Goal: Task Accomplishment & Management: Complete application form

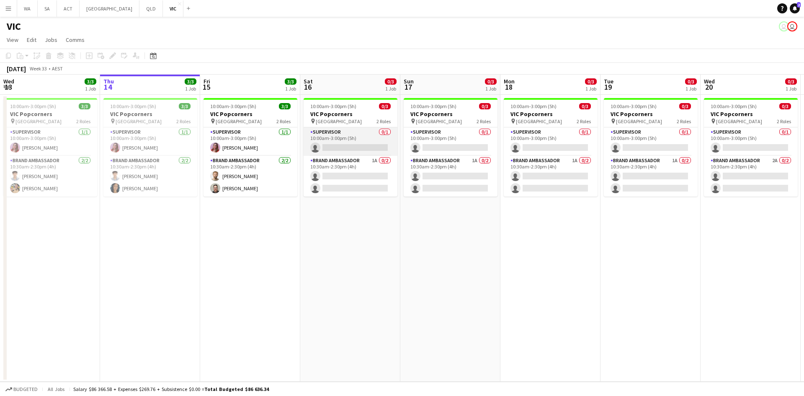
click at [331, 144] on app-card-role "Supervisor 0/1 10:00am-3:00pm (5h) single-neutral-actions" at bounding box center [351, 141] width 94 height 28
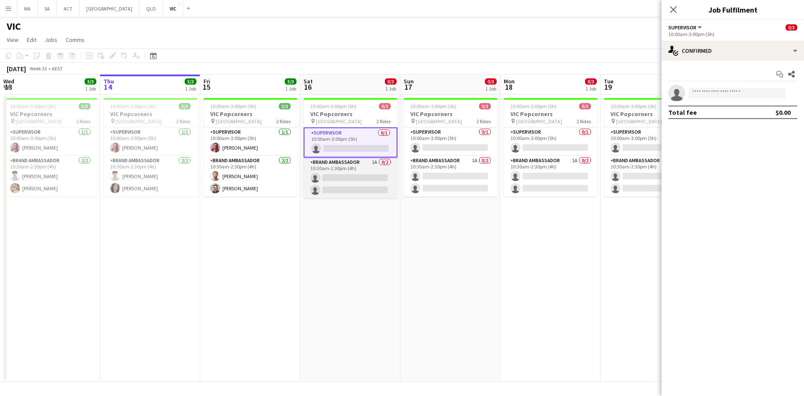
click at [383, 168] on app-card-role "Brand Ambassador 1A 0/2 10:30am-2:30pm (4h) single-neutral-actions single-neutr…" at bounding box center [351, 177] width 94 height 41
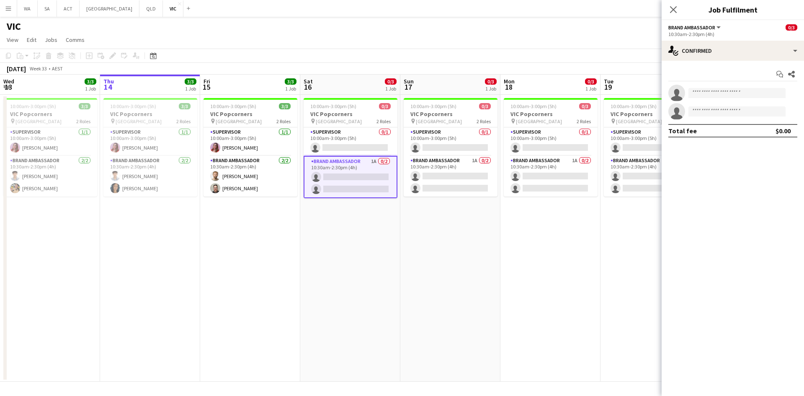
click at [700, 37] on div "10:30am-2:30pm (4h)" at bounding box center [732, 34] width 129 height 6
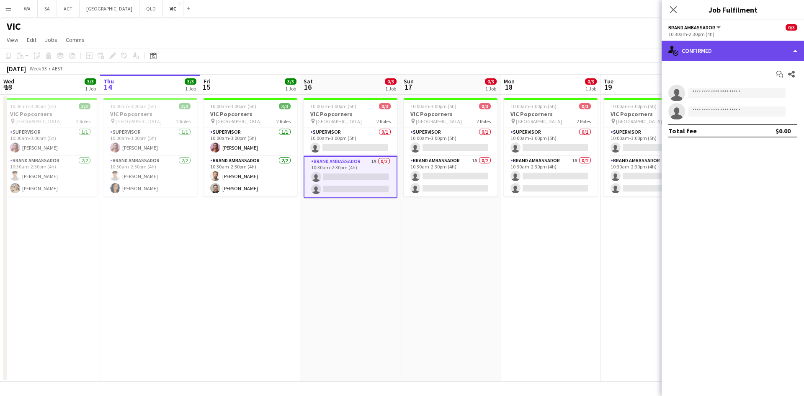
click at [703, 48] on div "single-neutral-actions-check-2 Confirmed" at bounding box center [733, 51] width 142 height 20
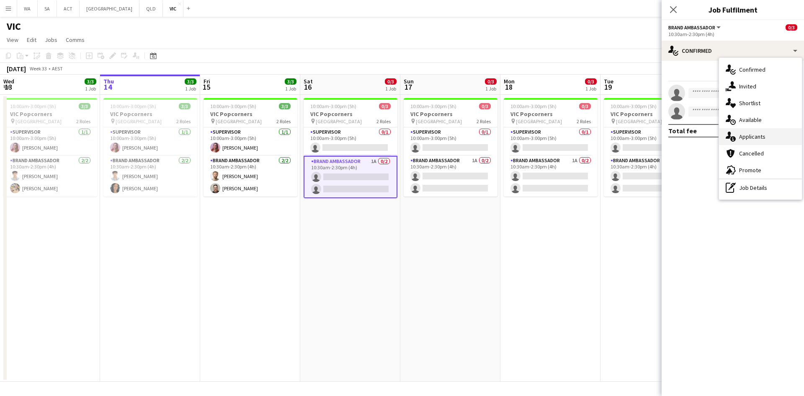
click at [744, 139] on div "single-neutral-actions-information Applicants" at bounding box center [760, 136] width 83 height 17
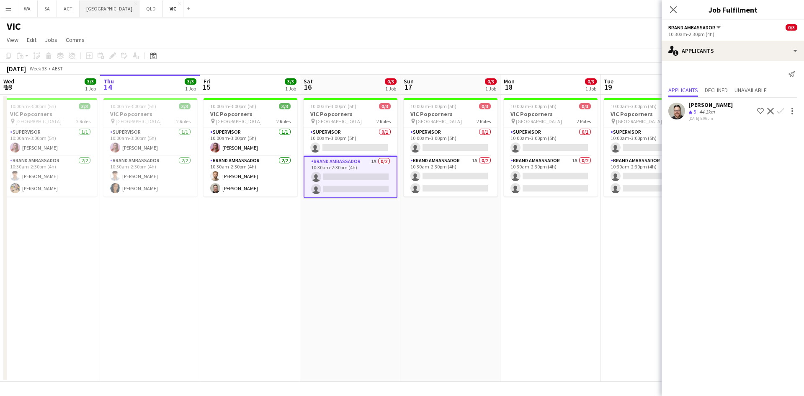
click at [82, 12] on button "NSW Close" at bounding box center [110, 8] width 60 height 16
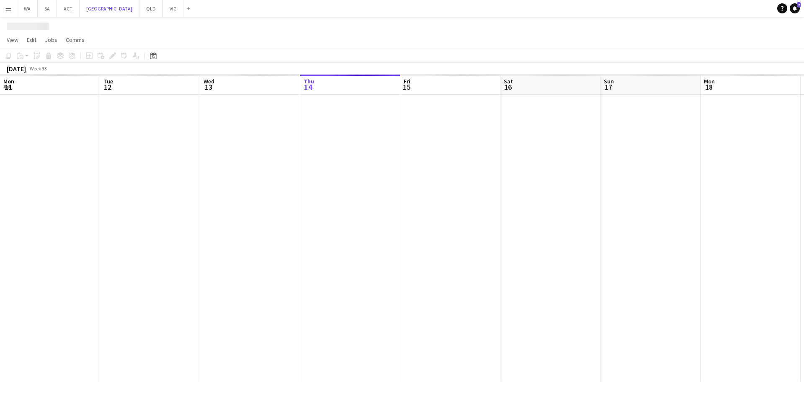
scroll to position [0, 200]
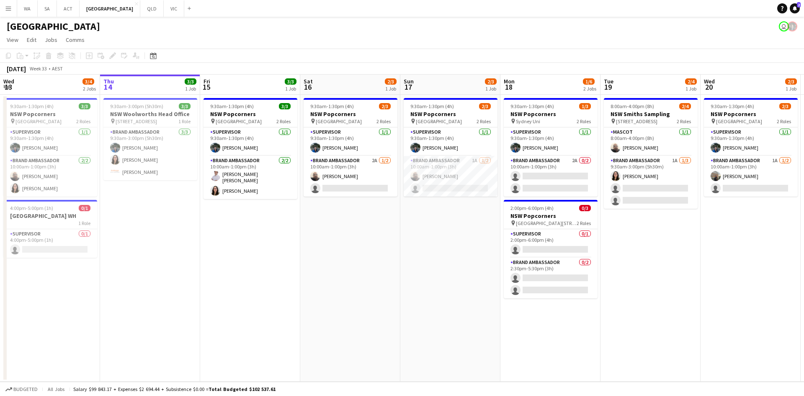
drag, startPoint x: 477, startPoint y: 327, endPoint x: 438, endPoint y: 298, distance: 48.6
click at [474, 322] on app-calendar-viewport "Mon 11 1/1 1 Job Tue 12 1/1 1 Job Wed 13 3/4 2 Jobs Thu 14 3/3 1 Job Fri 15 3/3…" at bounding box center [402, 228] width 804 height 307
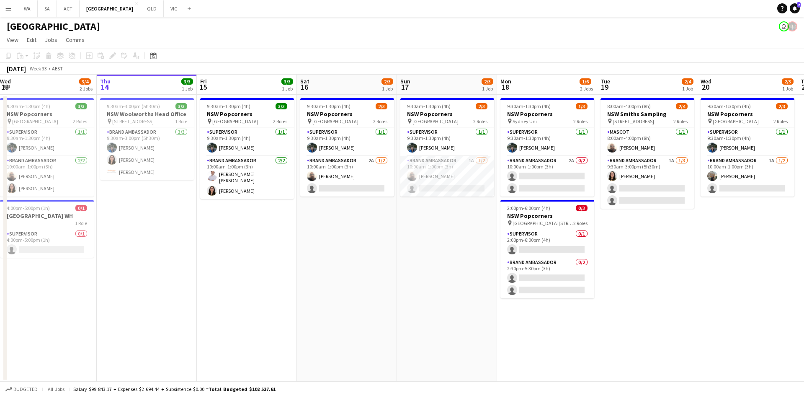
click at [389, 270] on app-date-cell "9:30am-1:30pm (4h) 2/3 NSW Popcorners pin Bondi Junction 2 Roles Supervisor 1/1…" at bounding box center [347, 238] width 100 height 287
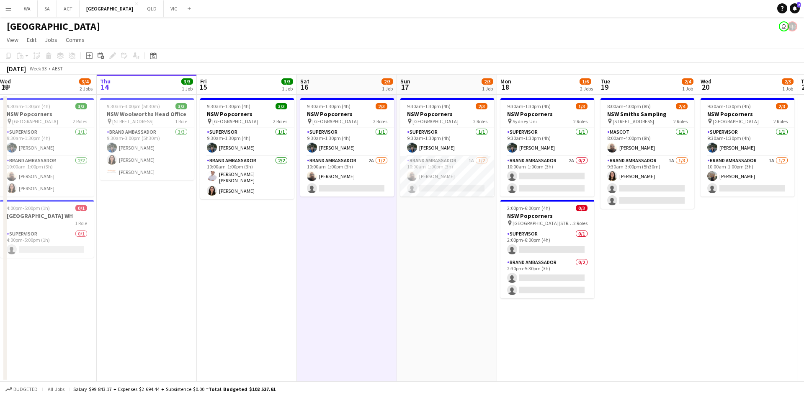
click at [358, 227] on app-date-cell "9:30am-1:30pm (4h) 2/3 NSW Popcorners pin Bondi Junction 2 Roles Supervisor 1/1…" at bounding box center [347, 238] width 100 height 287
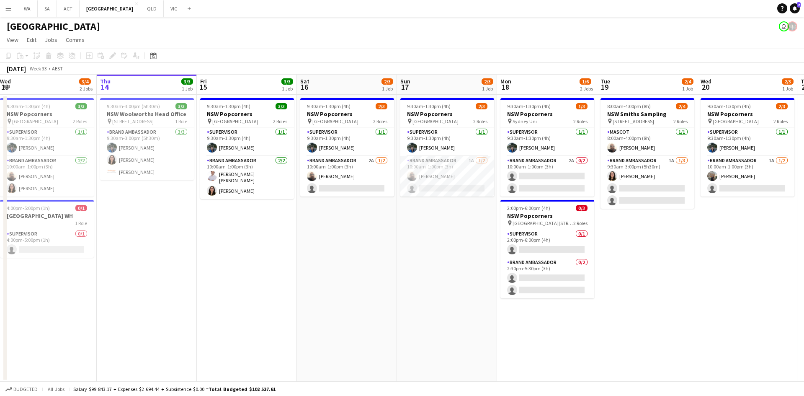
scroll to position [0, 190]
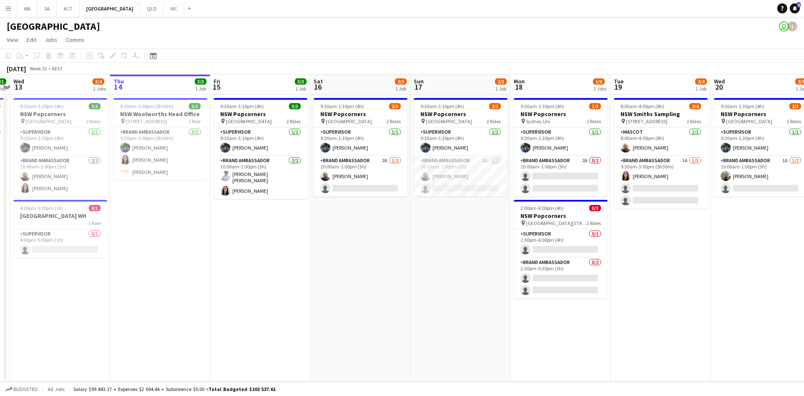
drag, startPoint x: 124, startPoint y: 195, endPoint x: 137, endPoint y: 195, distance: 13.4
click at [137, 195] on app-calendar-viewport "Mon 11 1/1 1 Job Tue 12 1/1 1 Job Wed 13 3/4 2 Jobs Thu 14 3/3 1 Job Fri 15 3/3…" at bounding box center [402, 228] width 804 height 307
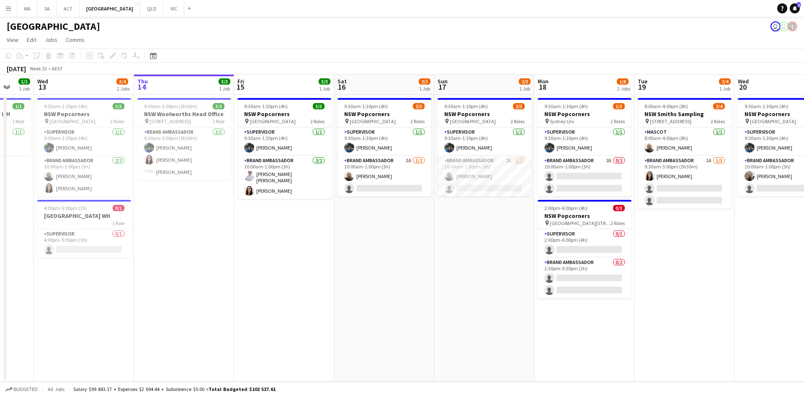
drag, startPoint x: 388, startPoint y: 221, endPoint x: 324, endPoint y: 212, distance: 65.2
click at [303, 216] on app-calendar-viewport "Sun 10 Mon 11 1/1 1 Job Tue 12 1/1 1 Job Wed 13 3/4 2 Jobs Thu 14 3/3 1 Job Fri…" at bounding box center [402, 228] width 804 height 307
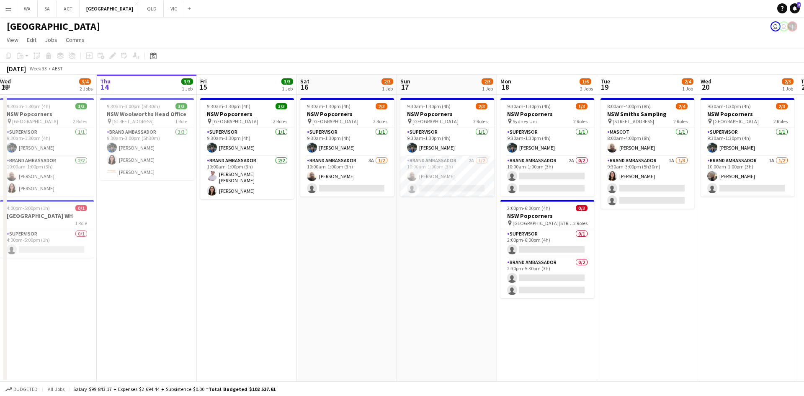
drag, startPoint x: 444, startPoint y: 223, endPoint x: 435, endPoint y: 223, distance: 8.4
click at [435, 223] on app-calendar-viewport "Sun 10 Mon 11 1/1 1 Job Tue 12 1/1 1 Job Wed 13 3/4 2 Jobs Thu 14 3/3 1 Job Fri…" at bounding box center [402, 228] width 804 height 307
drag, startPoint x: 509, startPoint y: 227, endPoint x: 443, endPoint y: 222, distance: 66.3
click at [443, 222] on app-calendar-viewport "Sun 10 Mon 11 1/1 1 Job Tue 12 1/1 1 Job Wed 13 3/4 2 Jobs Thu 14 3/3 1 Job Fri…" at bounding box center [402, 228] width 804 height 307
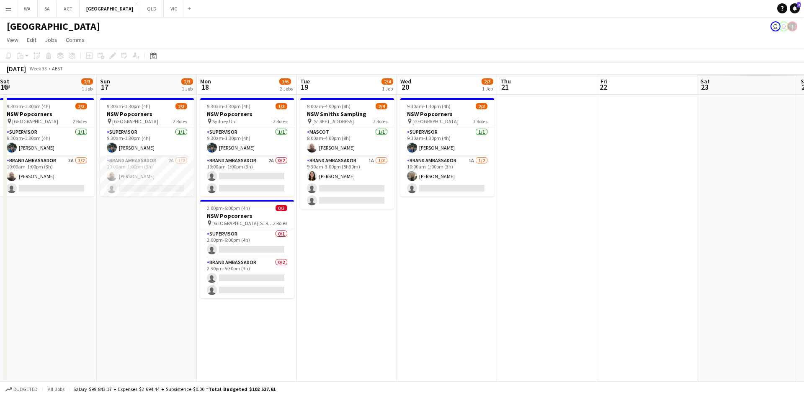
scroll to position [0, 251]
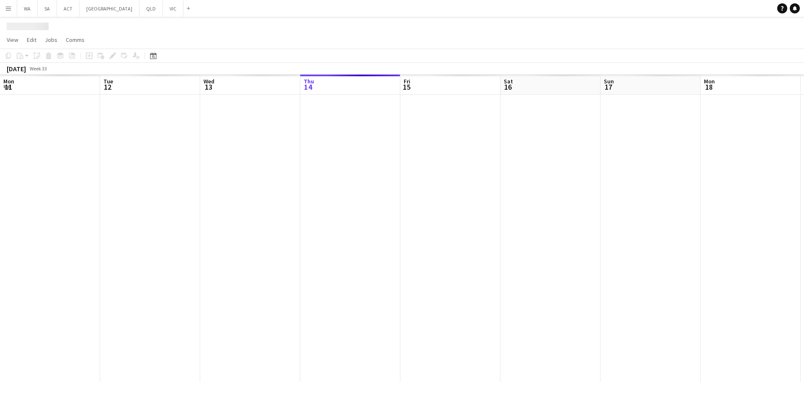
scroll to position [0, 200]
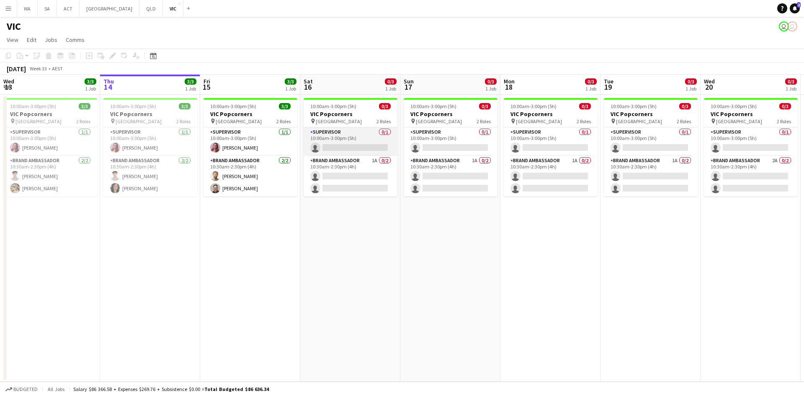
drag, startPoint x: 337, startPoint y: 181, endPoint x: 337, endPoint y: 145, distance: 35.6
click at [337, 181] on app-card-role "Brand Ambassador 1A 0/2 10:30am-2:30pm (4h) single-neutral-actions single-neutr…" at bounding box center [351, 176] width 94 height 41
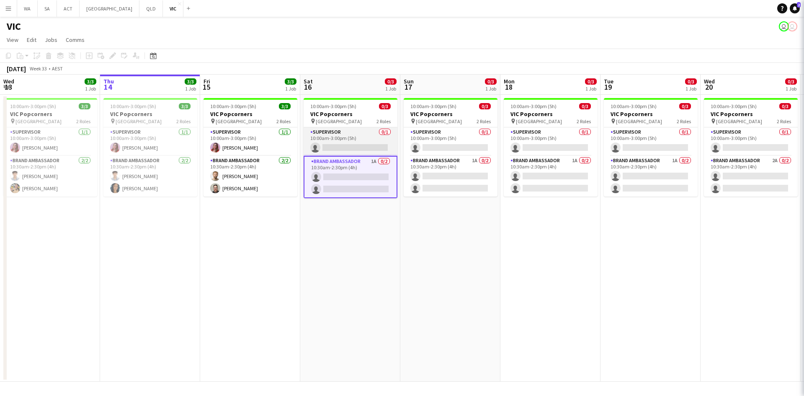
click at [337, 145] on app-card-role "Supervisor 0/1 10:00am-3:00pm (5h) single-neutral-actions" at bounding box center [351, 141] width 94 height 28
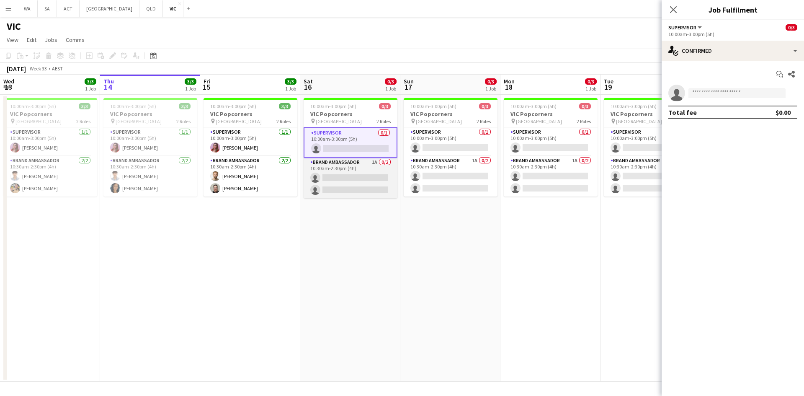
click at [351, 170] on app-card-role "Brand Ambassador 1A 0/2 10:30am-2:30pm (4h) single-neutral-actions single-neutr…" at bounding box center [351, 177] width 94 height 41
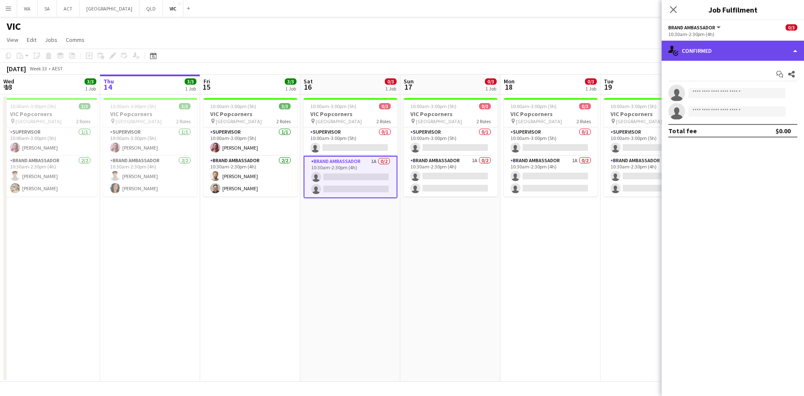
click at [694, 54] on div "single-neutral-actions-check-2 Confirmed" at bounding box center [733, 51] width 142 height 20
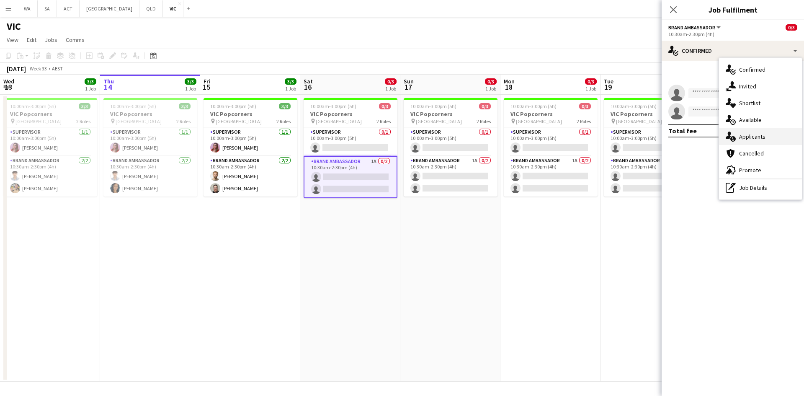
click at [751, 139] on div "single-neutral-actions-information Applicants" at bounding box center [760, 136] width 83 height 17
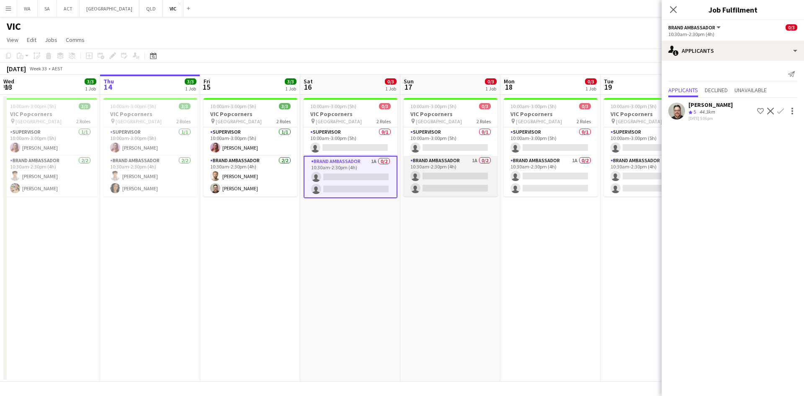
click at [441, 186] on app-card-role "Brand Ambassador 1A 0/2 10:30am-2:30pm (4h) single-neutral-actions single-neutr…" at bounding box center [451, 176] width 94 height 41
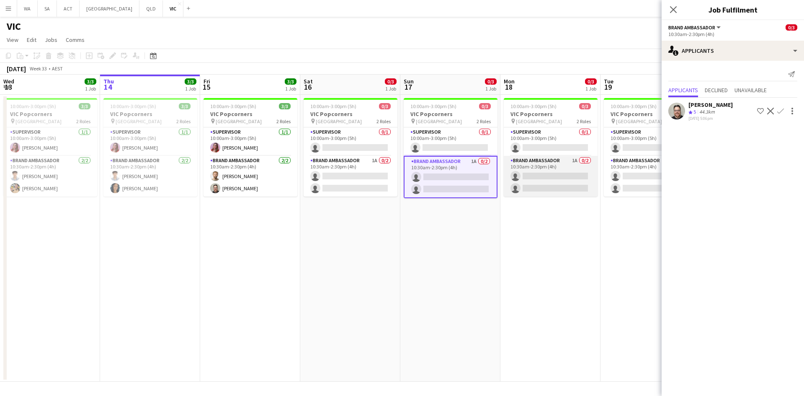
click at [528, 170] on app-card-role "Brand Ambassador 1A 0/2 10:30am-2:30pm (4h) single-neutral-actions single-neutr…" at bounding box center [551, 176] width 94 height 41
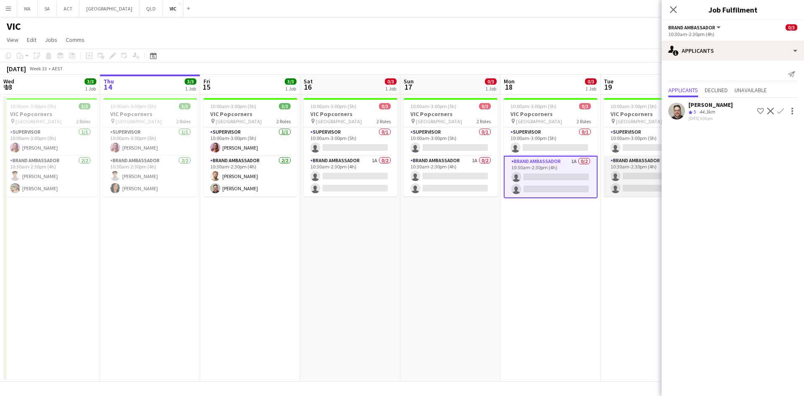
click at [626, 167] on app-card-role "Brand Ambassador 1A 0/2 10:30am-2:30pm (4h) single-neutral-actions single-neutr…" at bounding box center [651, 176] width 94 height 41
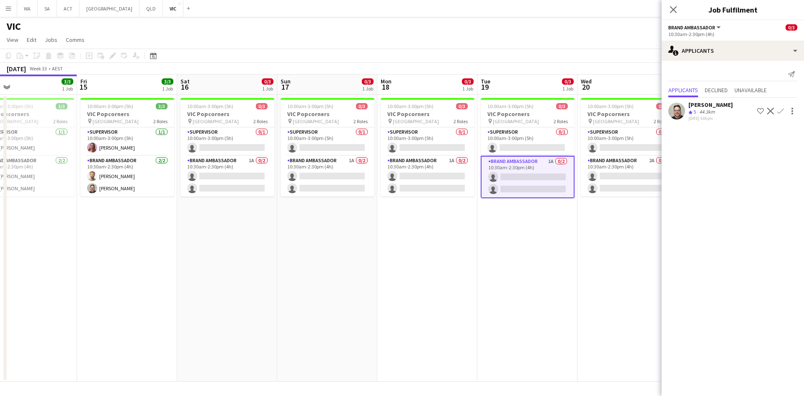
scroll to position [0, 415]
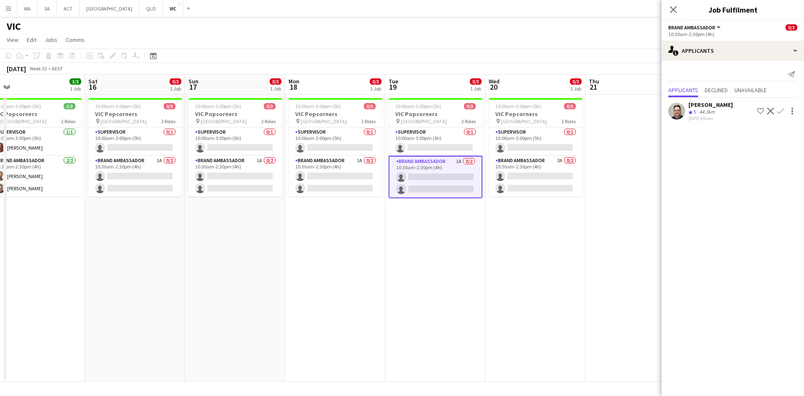
drag, startPoint x: 608, startPoint y: 176, endPoint x: 409, endPoint y: 185, distance: 199.1
click at [409, 185] on app-calendar-viewport "Mon 11 Tue 12 Wed 13 3/3 1 Job Thu 14 3/3 1 Job Fri 15 3/3 1 Job Sat 16 0/3 1 J…" at bounding box center [402, 228] width 804 height 307
click at [509, 177] on app-card-role "Brand Ambassador 2A 0/2 10:30am-2:30pm (4h) single-neutral-actions single-neutr…" at bounding box center [536, 176] width 94 height 41
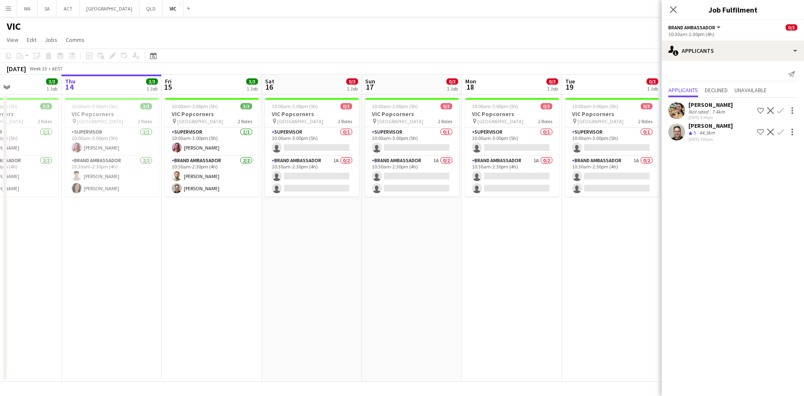
scroll to position [0, 265]
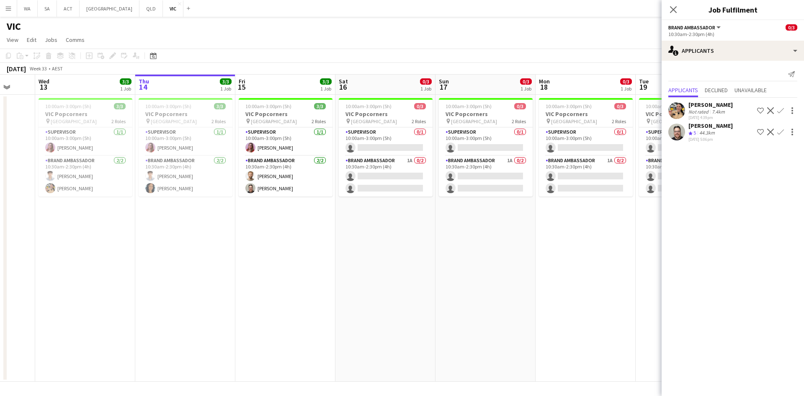
drag, startPoint x: 445, startPoint y: 202, endPoint x: 559, endPoint y: 203, distance: 113.9
click at [559, 203] on app-calendar-viewport "Sun 10 Mon 11 Tue 12 Wed 13 3/3 1 Job Thu 14 3/3 1 Job Fri 15 3/3 1 Job Sat 16 …" at bounding box center [402, 228] width 804 height 307
click at [357, 138] on app-card-role "Supervisor 0/1 10:00am-3:00pm (5h) single-neutral-actions" at bounding box center [386, 141] width 94 height 28
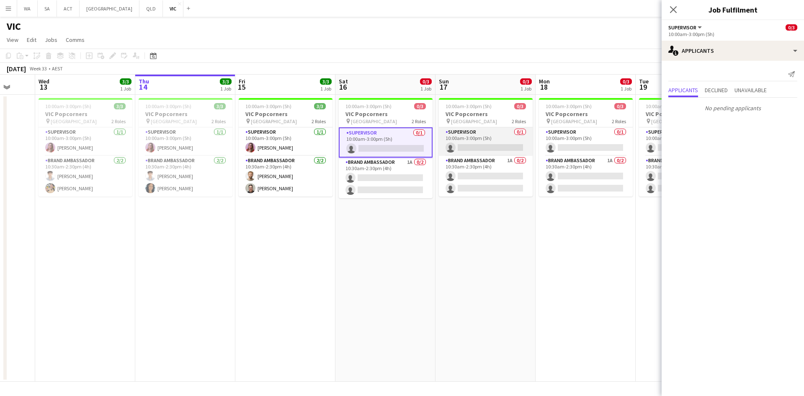
click at [480, 139] on app-card-role "Supervisor 0/1 10:00am-3:00pm (5h) single-neutral-actions" at bounding box center [486, 141] width 94 height 28
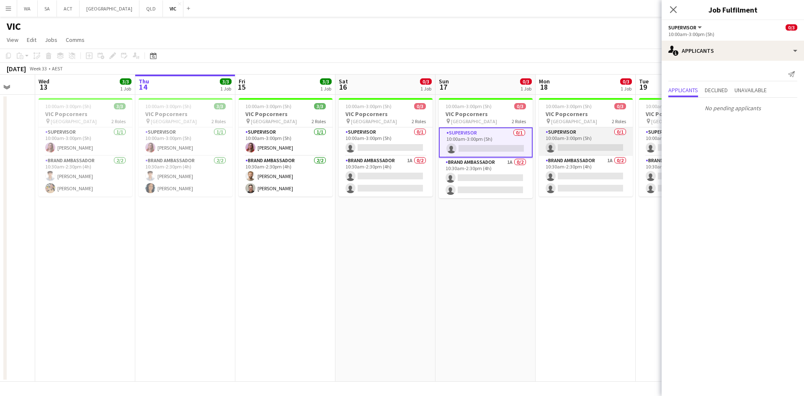
click at [590, 137] on app-card-role "Supervisor 0/1 10:00am-3:00pm (5h) single-neutral-actions" at bounding box center [586, 141] width 94 height 28
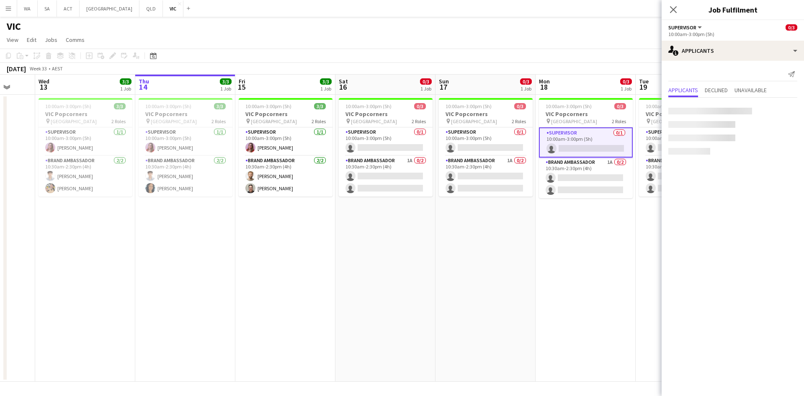
scroll to position [0, 337]
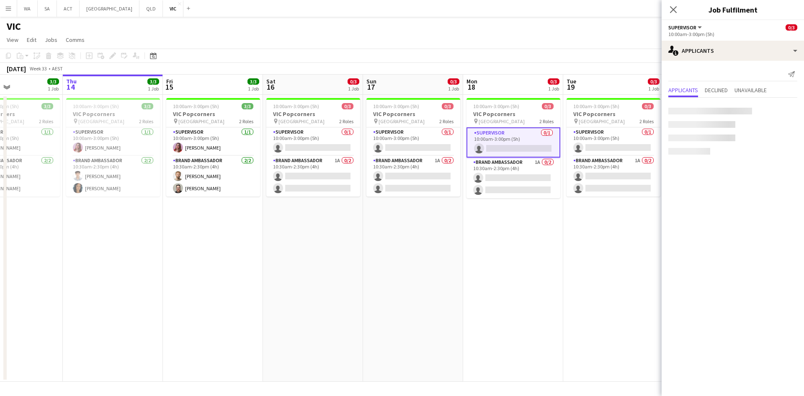
drag, startPoint x: 608, startPoint y: 142, endPoint x: 536, endPoint y: 148, distance: 72.7
click at [536, 148] on app-calendar-viewport "Sun 10 8/8 2 Jobs Mon 11 Tue 12 Wed 13 3/3 1 Job Thu 14 3/3 1 Job Fri 15 3/3 1 …" at bounding box center [402, 228] width 804 height 307
click at [602, 141] on app-card-role "Supervisor 0/1 10:00am-3:00pm (5h) single-neutral-actions" at bounding box center [613, 141] width 94 height 28
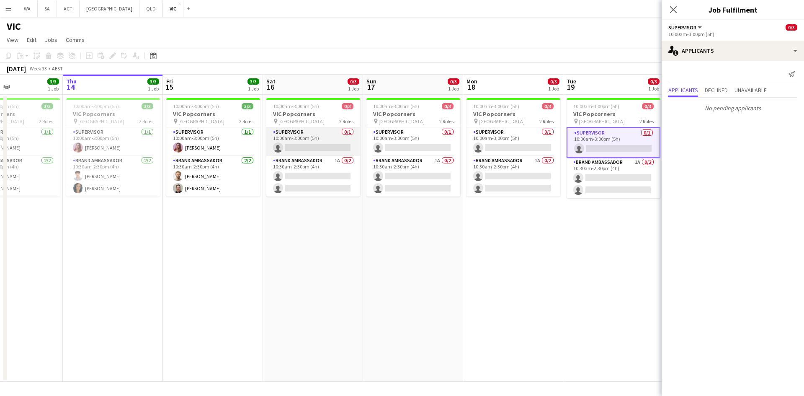
click at [274, 149] on app-card-role "Supervisor 0/1 10:00am-3:00pm (5h) single-neutral-actions" at bounding box center [313, 141] width 94 height 28
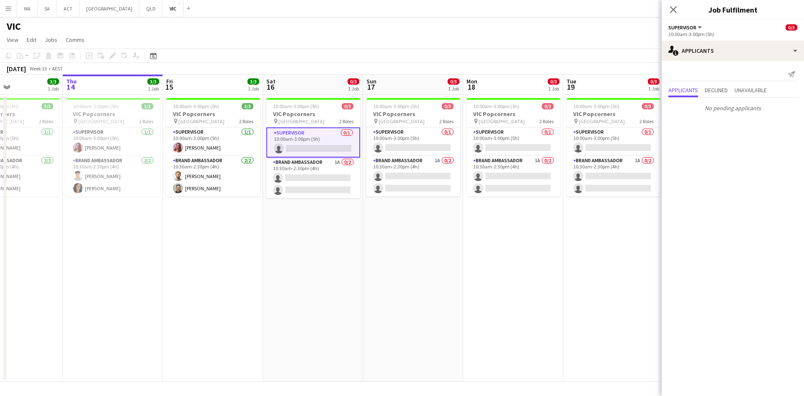
drag, startPoint x: 461, startPoint y: 189, endPoint x: 144, endPoint y: 211, distance: 318.5
click at [144, 211] on app-calendar-viewport "Sun 10 8/8 2 Jobs Mon 11 Tue 12 Wed 13 3/3 1 Job Thu 14 3/3 1 Job Fri 15 3/3 1 …" at bounding box center [402, 228] width 804 height 307
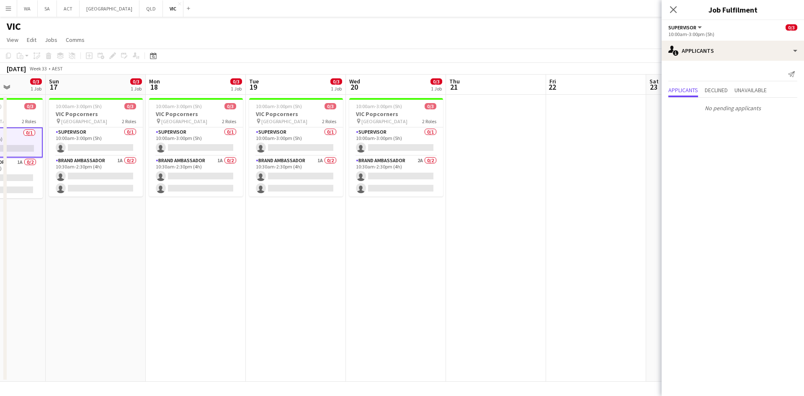
click at [306, 206] on app-date-cell "10:00am-3:00pm (5h) 0/3 VIC Popcorners pin University of Melbourne 2 Roles Supe…" at bounding box center [296, 238] width 100 height 287
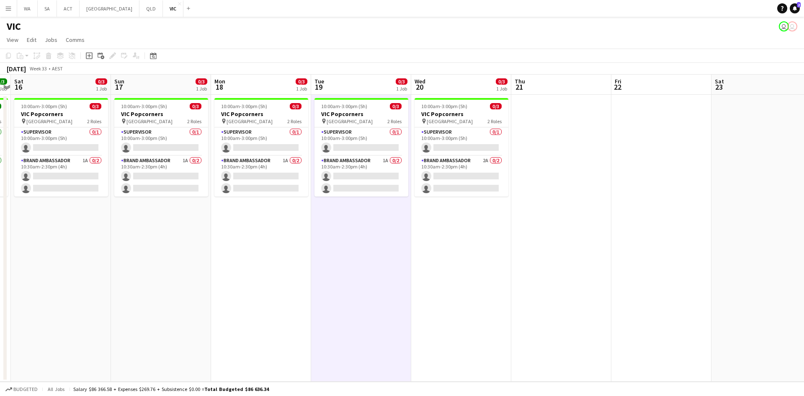
drag, startPoint x: 146, startPoint y: 209, endPoint x: 259, endPoint y: 198, distance: 113.9
click at [251, 198] on app-calendar-viewport "Wed 13 3/3 1 Job Thu 14 3/3 1 Job Fri 15 3/3 1 Job Sat 16 0/3 1 Job Sun 17 0/3 …" at bounding box center [402, 228] width 804 height 307
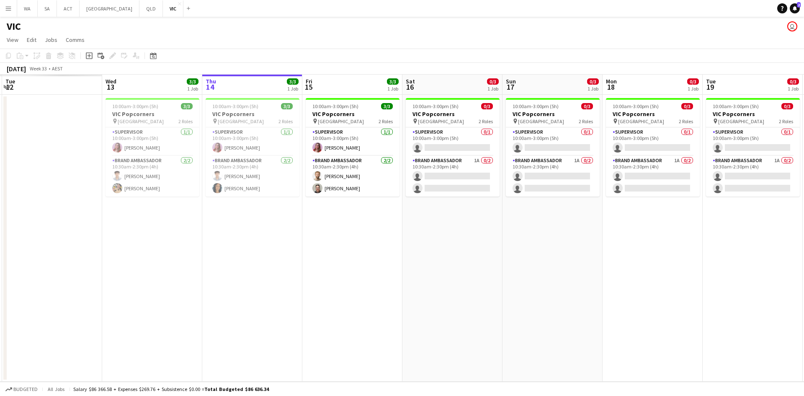
drag, startPoint x: 133, startPoint y: 136, endPoint x: 491, endPoint y: 142, distance: 358.0
click at [491, 142] on app-calendar-viewport "Sun 10 Mon 11 Tue 12 Wed 13 3/3 1 Job Thu 14 3/3 1 Job Fri 15 3/3 1 Job Sat 16 …" at bounding box center [402, 228] width 804 height 307
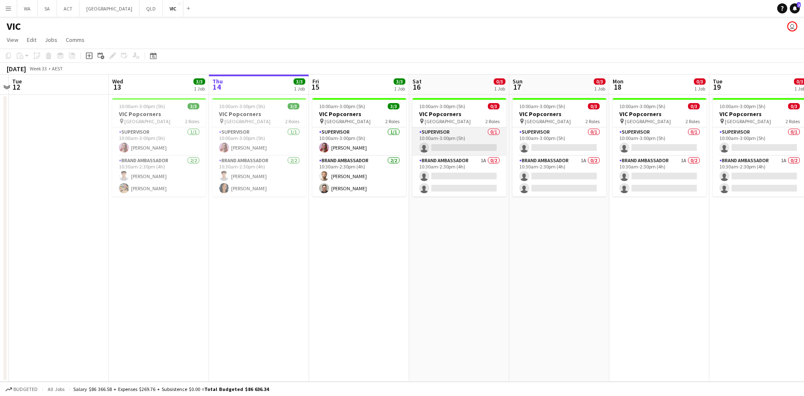
click at [425, 147] on app-card-role "Supervisor 0/1 10:00am-3:00pm (5h) single-neutral-actions" at bounding box center [459, 141] width 94 height 28
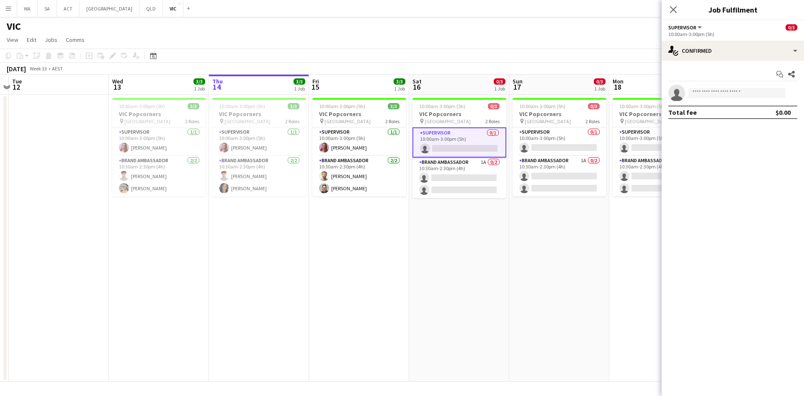
click at [788, 39] on app-options-switcher "Supervisor All roles Supervisor 0/3 10:00am-3:00pm (5h)" at bounding box center [733, 30] width 142 height 21
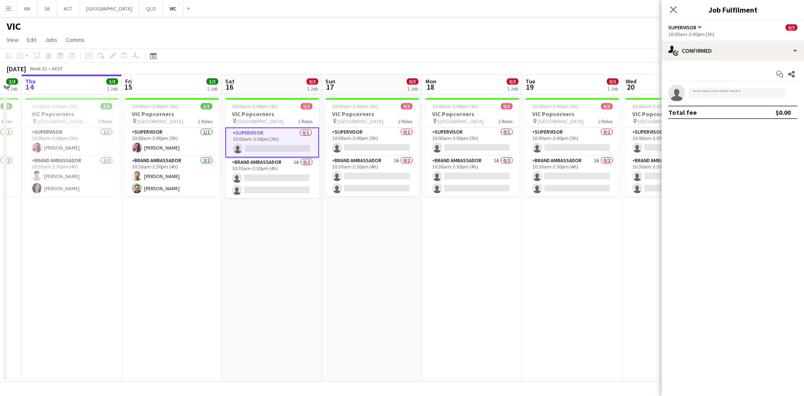
drag, startPoint x: 533, startPoint y: 236, endPoint x: 332, endPoint y: 229, distance: 201.1
click at [341, 233] on app-calendar-viewport "Sun 10 8/8 2 Jobs Mon 11 Tue 12 Wed 13 3/3 1 Job Thu 14 3/3 1 Job Fri 15 3/3 1 …" at bounding box center [402, 228] width 804 height 307
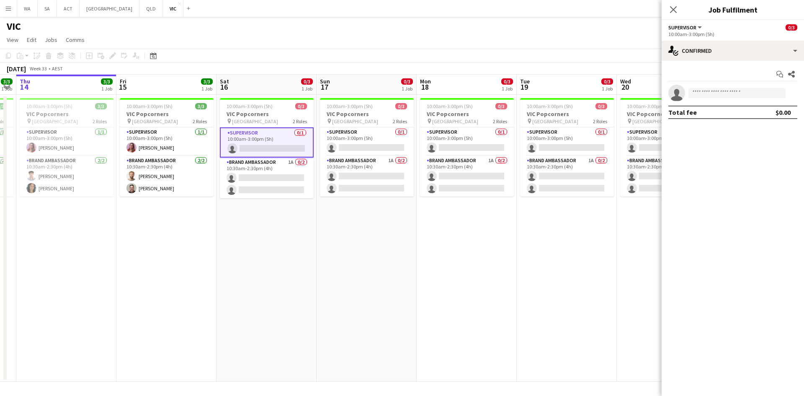
drag, startPoint x: 314, startPoint y: 234, endPoint x: 321, endPoint y: 232, distance: 7.5
click at [315, 234] on app-date-cell "10:00am-3:00pm (5h) 0/3 VIC Popcorners pin University of Melbourne 2 Roles Supe…" at bounding box center [266, 238] width 100 height 287
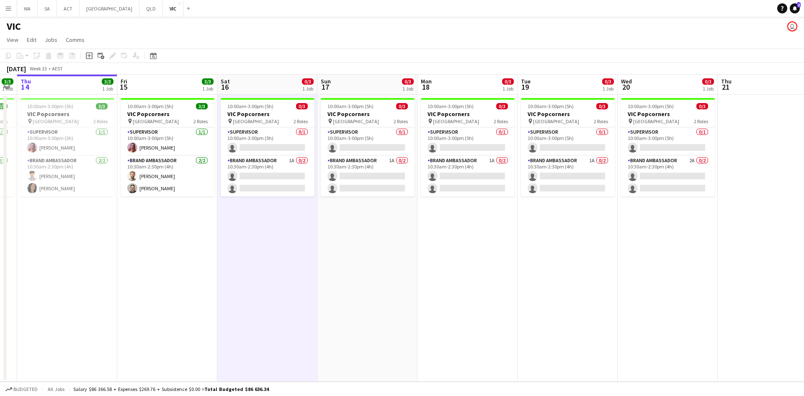
click at [371, 217] on app-date-cell "10:00am-3:00pm (5h) 0/3 VIC Popcorners pin University of Melbourne 2 Roles Supe…" at bounding box center [367, 238] width 100 height 287
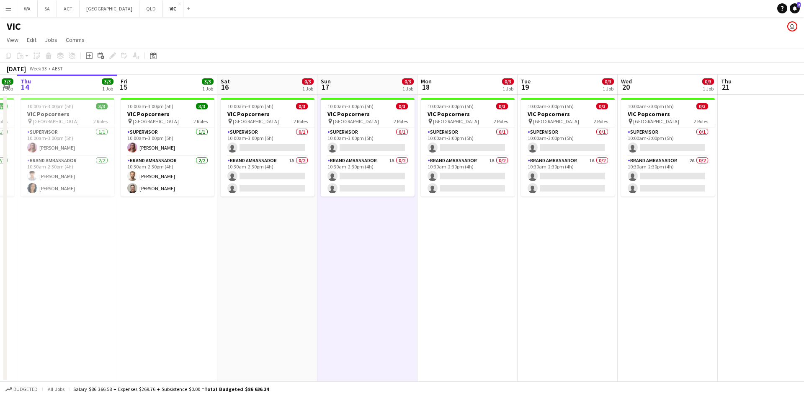
click at [371, 217] on app-date-cell "10:00am-3:00pm (5h) 0/3 VIC Popcorners pin University of Melbourne 2 Roles Supe…" at bounding box center [367, 238] width 100 height 287
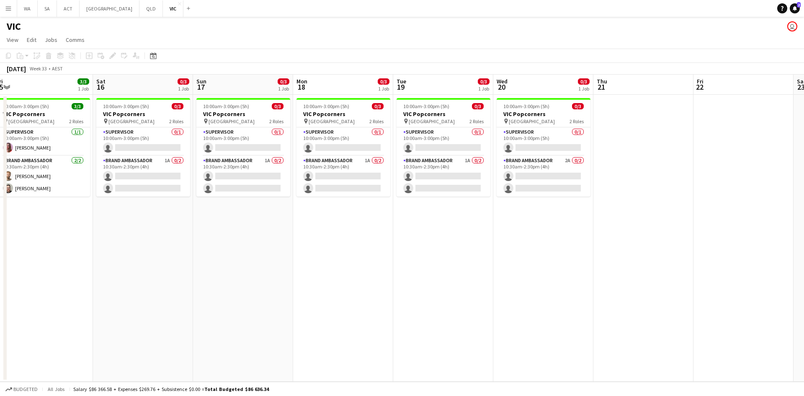
scroll to position [0, 366]
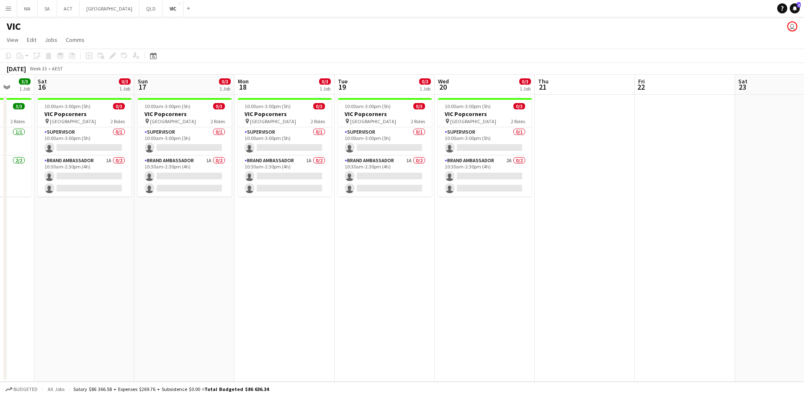
drag, startPoint x: 514, startPoint y: 237, endPoint x: 331, endPoint y: 237, distance: 183.0
click at [331, 237] on app-calendar-viewport "Tue 12 Wed 13 3/3 1 Job Thu 14 3/3 1 Job Fri 15 3/3 1 Job Sat 16 0/3 1 Job Sun …" at bounding box center [402, 228] width 804 height 307
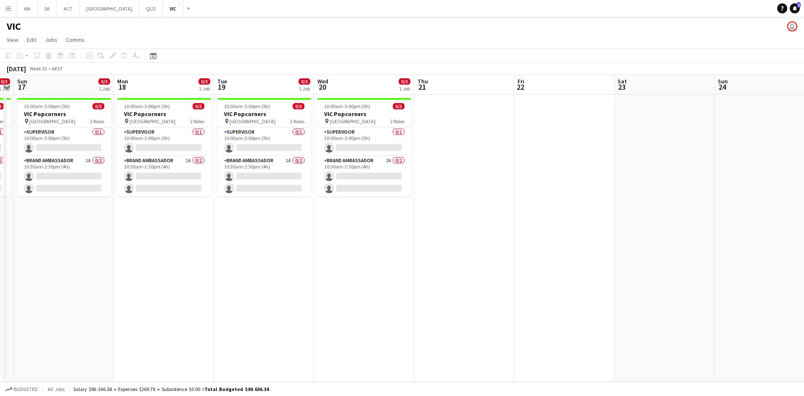
scroll to position [0, 292]
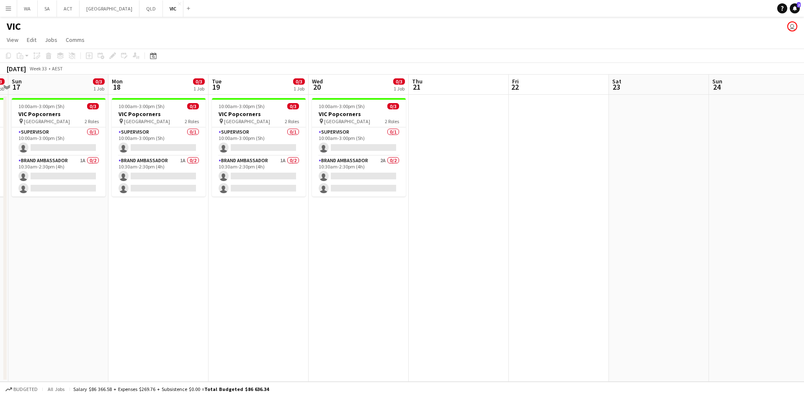
drag, startPoint x: 614, startPoint y: 147, endPoint x: 488, endPoint y: 104, distance: 133.2
click at [488, 104] on app-calendar-viewport "Thu 14 3/3 1 Job Fri 15 3/3 1 Job Sat 16 0/3 1 Job Sun 17 0/3 1 Job Mon 18 0/3 …" at bounding box center [402, 228] width 804 height 307
click at [620, 127] on app-date-cell at bounding box center [659, 238] width 100 height 287
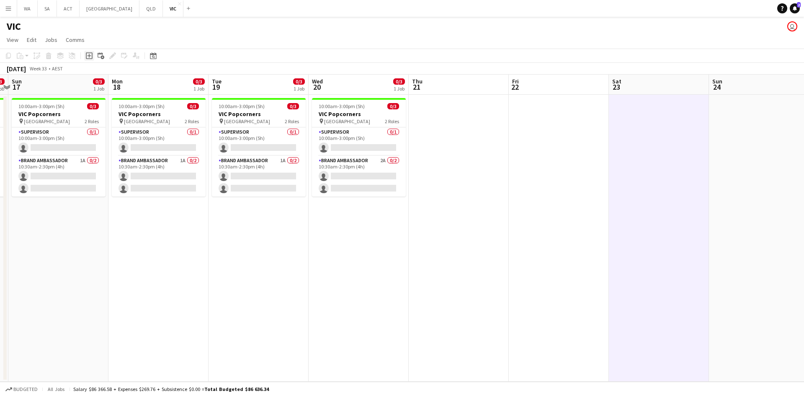
click at [89, 53] on icon at bounding box center [89, 55] width 7 height 7
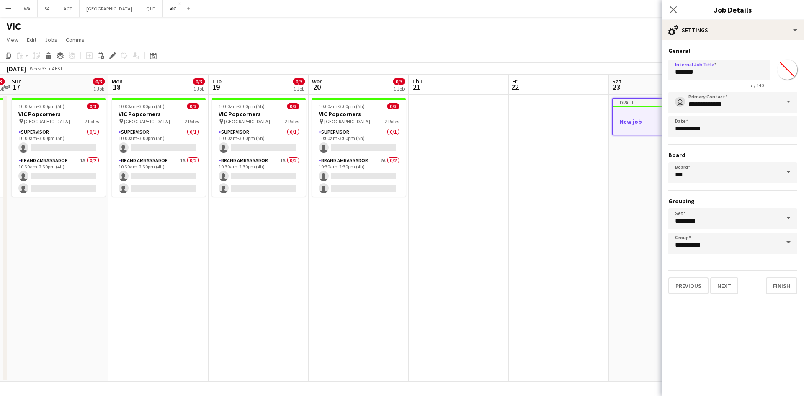
click at [705, 70] on input "*******" at bounding box center [719, 69] width 102 height 21
click at [729, 86] on div "9 / 140" at bounding box center [719, 85] width 102 height 6
click at [724, 77] on input "*********" at bounding box center [719, 69] width 102 height 21
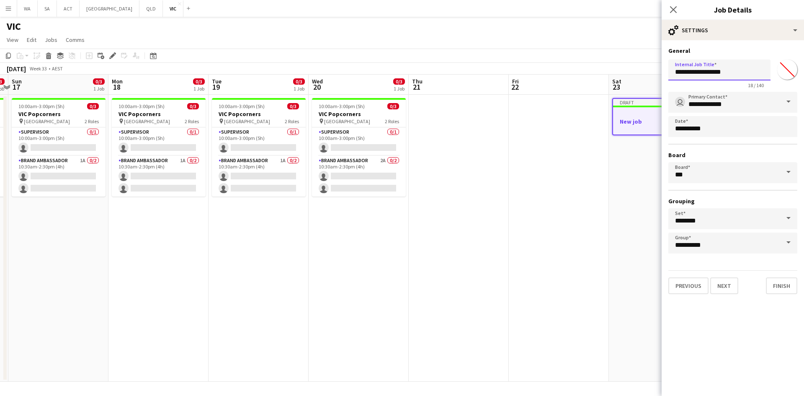
type input "**********"
drag, startPoint x: 724, startPoint y: 293, endPoint x: 709, endPoint y: 226, distance: 68.6
click at [724, 293] on button "Next" at bounding box center [724, 285] width 28 height 17
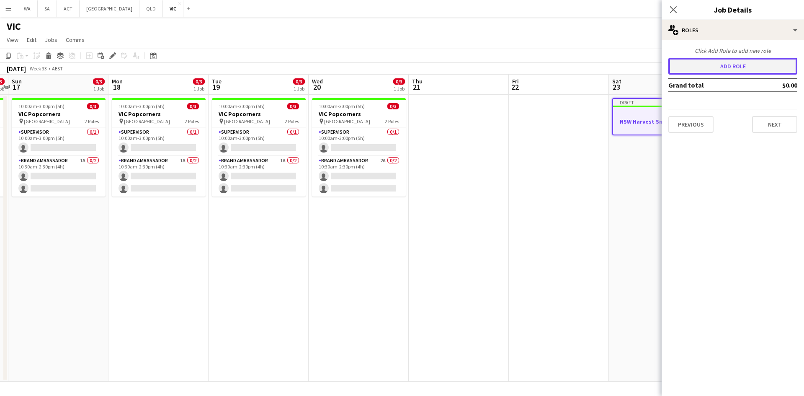
click at [734, 64] on button "Add role" at bounding box center [732, 66] width 129 height 17
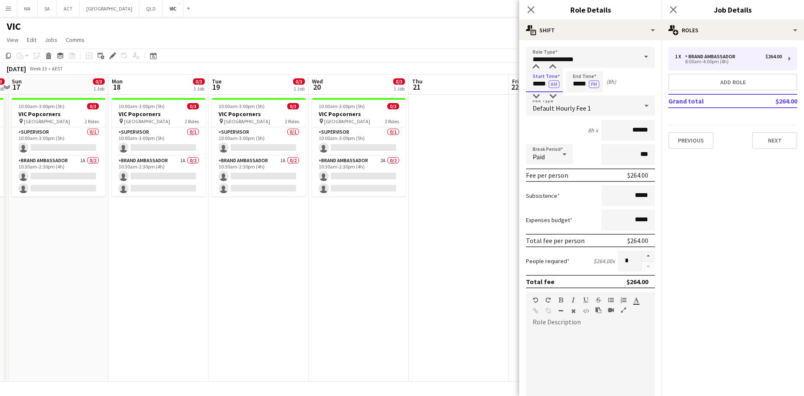
click at [539, 80] on input "*****" at bounding box center [544, 81] width 37 height 21
click at [535, 65] on div at bounding box center [536, 67] width 17 height 8
click at [538, 82] on input "*****" at bounding box center [544, 81] width 37 height 21
click at [529, 70] on div at bounding box center [536, 67] width 17 height 8
click at [530, 70] on div at bounding box center [536, 67] width 17 height 8
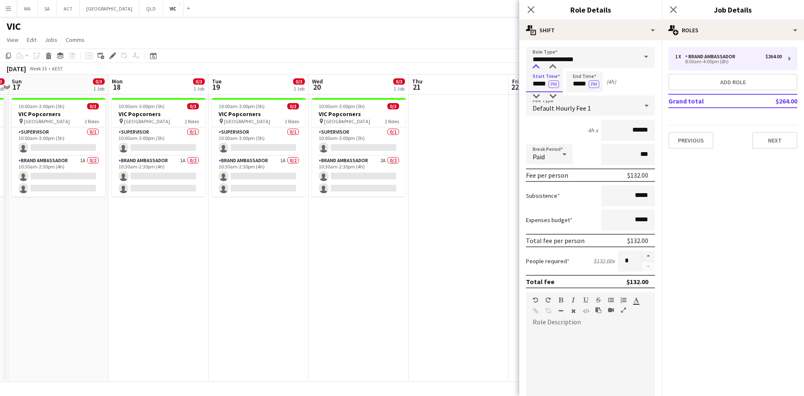
click at [530, 70] on div at bounding box center [536, 67] width 17 height 8
click at [538, 71] on input "*****" at bounding box center [544, 81] width 37 height 21
click at [538, 70] on div at bounding box center [536, 67] width 17 height 8
click at [548, 69] on div at bounding box center [552, 67] width 17 height 8
type input "*****"
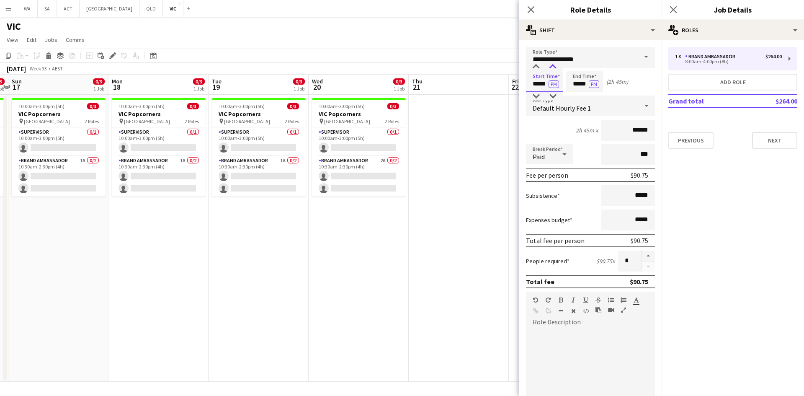
click at [548, 69] on div at bounding box center [552, 67] width 17 height 8
click at [586, 80] on input "*****" at bounding box center [584, 81] width 37 height 21
click at [573, 97] on div at bounding box center [576, 96] width 17 height 8
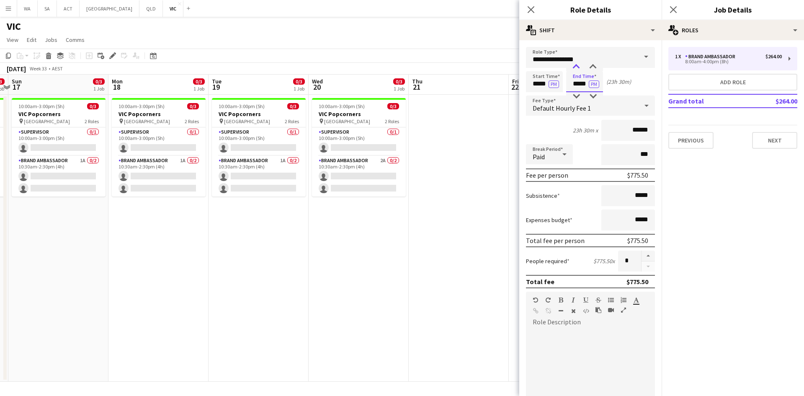
click at [573, 70] on div at bounding box center [576, 67] width 17 height 8
type input "*****"
click at [573, 70] on div at bounding box center [576, 67] width 17 height 8
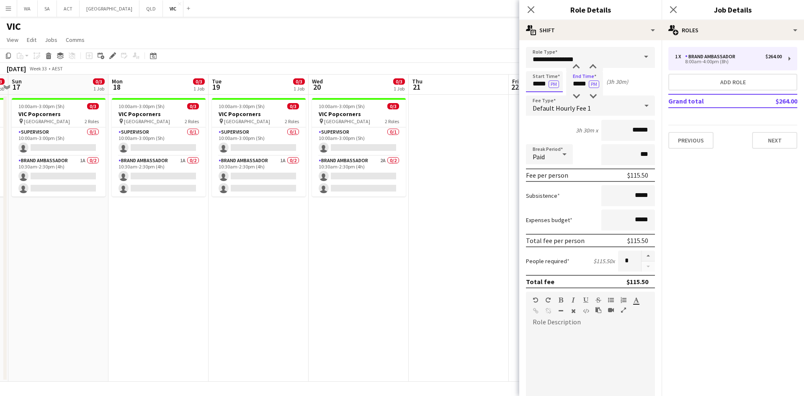
click at [541, 85] on input "*****" at bounding box center [544, 81] width 37 height 21
click at [548, 70] on div at bounding box center [552, 67] width 17 height 8
type input "*****"
click at [574, 89] on input "*****" at bounding box center [584, 81] width 37 height 21
click at [587, 80] on input "*****" at bounding box center [584, 81] width 37 height 21
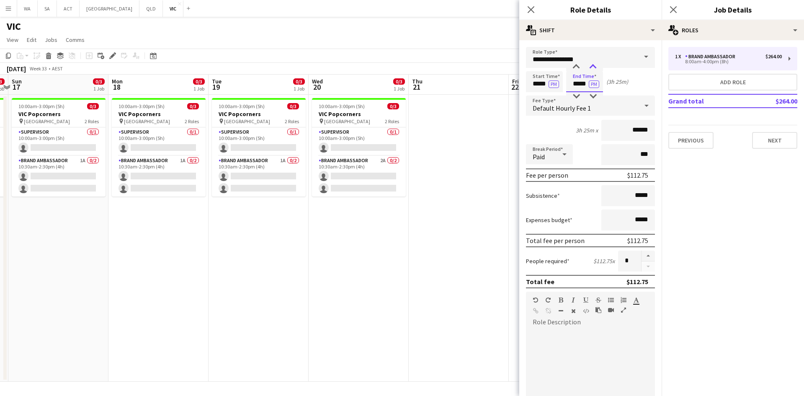
type input "*****"
click at [599, 67] on div at bounding box center [592, 67] width 17 height 8
click at [638, 82] on div "Start Time ***** PM End Time ***** PM (3h 40m)" at bounding box center [590, 81] width 129 height 21
click at [561, 58] on input "**********" at bounding box center [590, 57] width 129 height 21
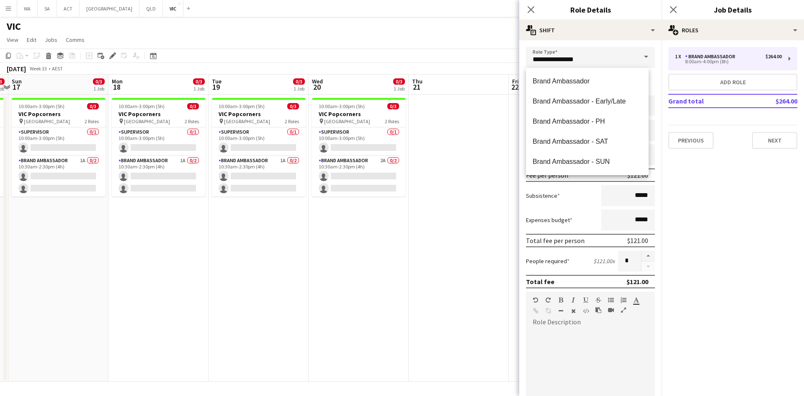
click at [637, 57] on span at bounding box center [646, 57] width 18 height 20
click at [593, 144] on span "Brand Ambassador - SAT" at bounding box center [587, 141] width 109 height 8
type input "**********"
type input "******"
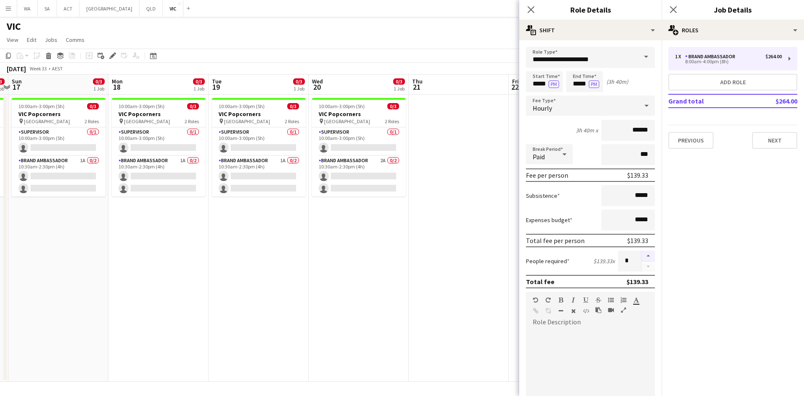
click at [646, 255] on button "button" at bounding box center [647, 255] width 13 height 11
type input "*"
click at [426, 131] on app-date-cell at bounding box center [459, 238] width 100 height 287
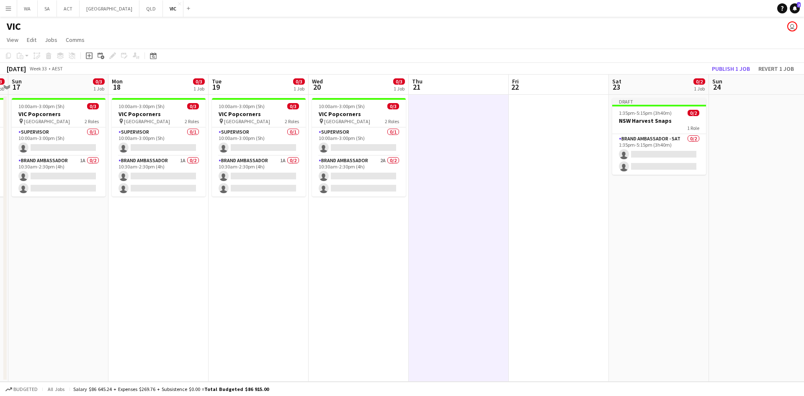
click at [453, 106] on app-date-cell at bounding box center [459, 238] width 100 height 287
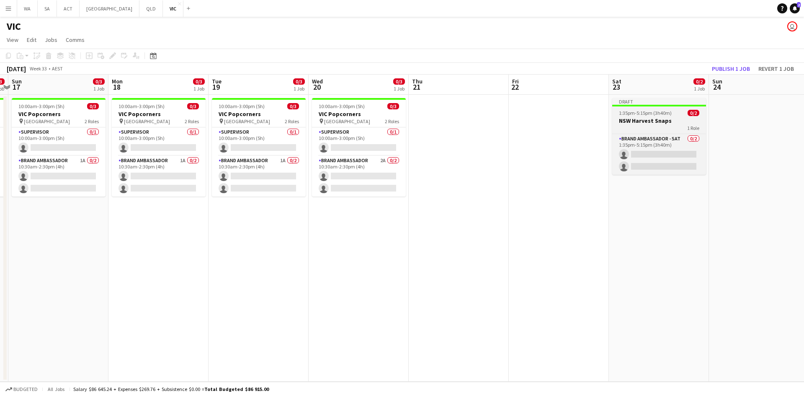
click at [671, 119] on h3 "NSW Harvest Snaps" at bounding box center [659, 121] width 94 height 8
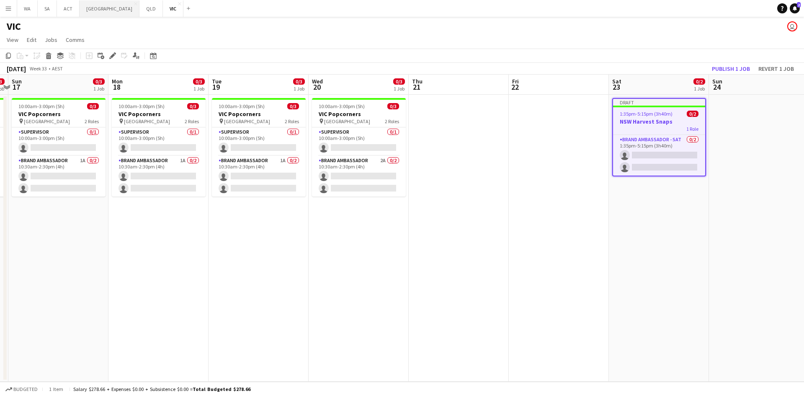
click at [88, 9] on button "NSW Close" at bounding box center [110, 8] width 60 height 16
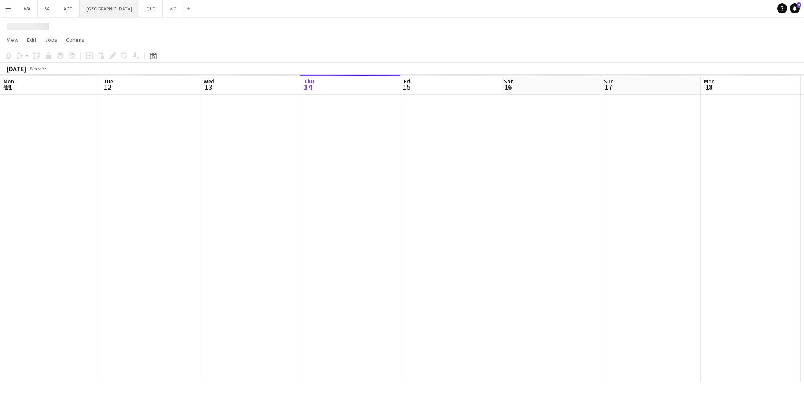
scroll to position [0, 200]
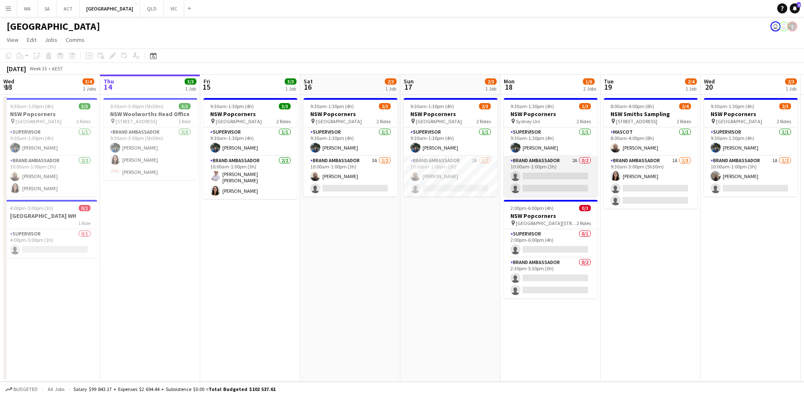
click at [531, 183] on app-card-role "Brand Ambassador 2A 0/2 10:00am-1:00pm (3h) single-neutral-actions single-neutr…" at bounding box center [551, 176] width 94 height 41
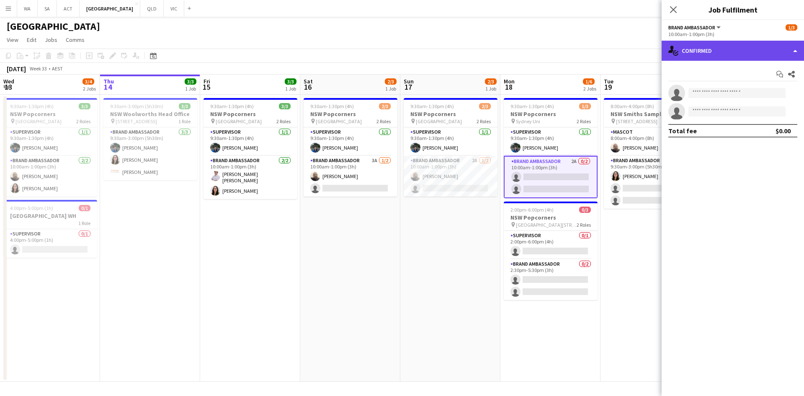
click at [703, 57] on div "single-neutral-actions-check-2 Confirmed" at bounding box center [733, 51] width 142 height 20
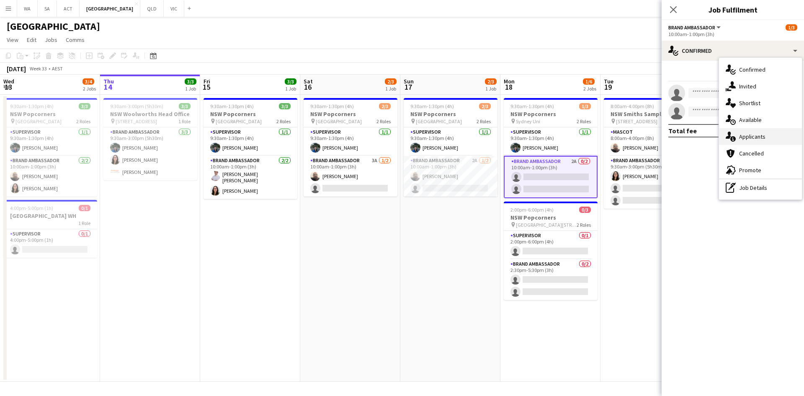
click at [754, 138] on div "single-neutral-actions-information Applicants" at bounding box center [760, 136] width 83 height 17
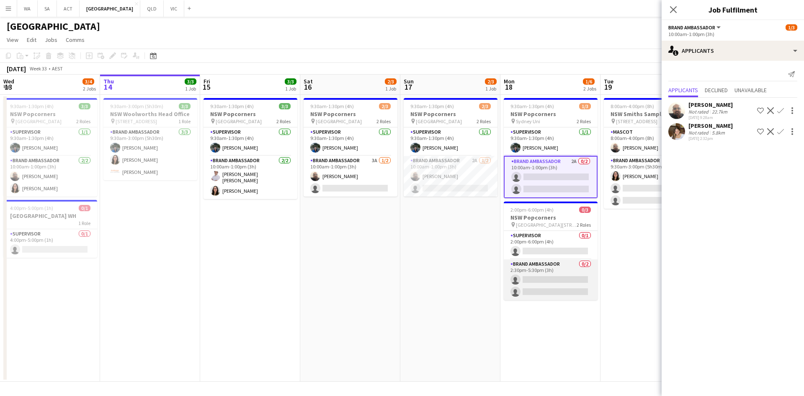
click at [568, 261] on app-card-role "Brand Ambassador 0/2 2:30pm-5:30pm (3h) single-neutral-actions single-neutral-a…" at bounding box center [551, 279] width 94 height 41
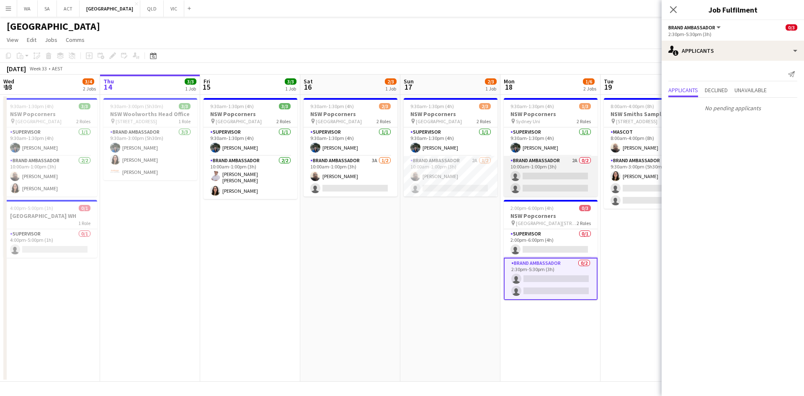
click at [566, 157] on app-card-role "Brand Ambassador 2A 0/2 10:00am-1:00pm (3h) single-neutral-actions single-neutr…" at bounding box center [551, 176] width 94 height 41
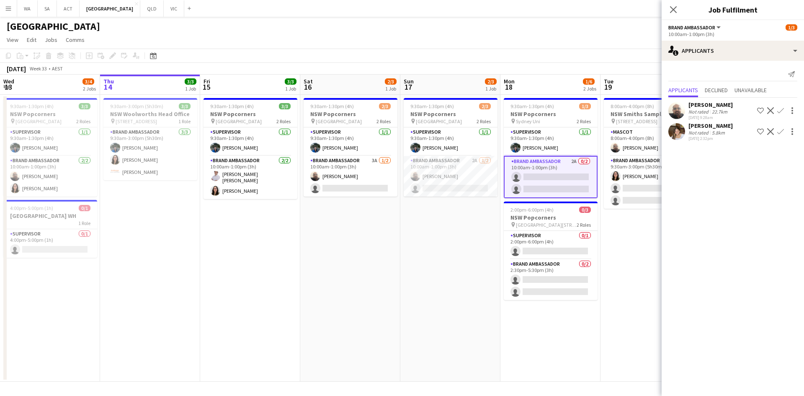
click at [609, 250] on app-date-cell "8:00am-4:00pm (8h) 2/4 NSW Smiths Sampling pin [STREET_ADDRESS] 2 Roles Mascot …" at bounding box center [650, 238] width 100 height 287
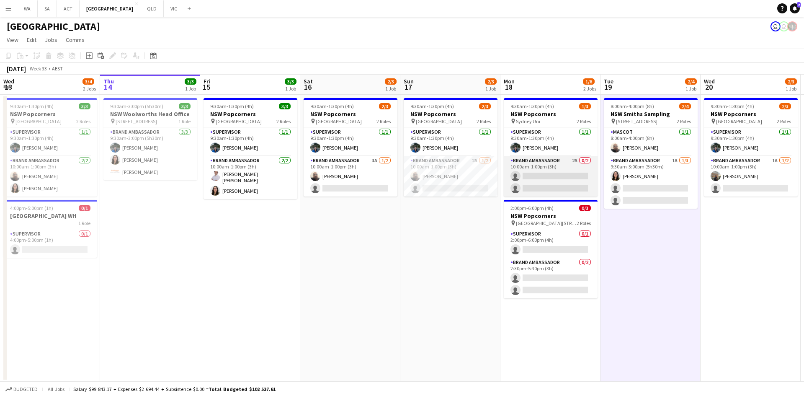
click at [544, 168] on app-card-role "Brand Ambassador 2A 0/2 10:00am-1:00pm (3h) single-neutral-actions single-neutr…" at bounding box center [551, 176] width 94 height 41
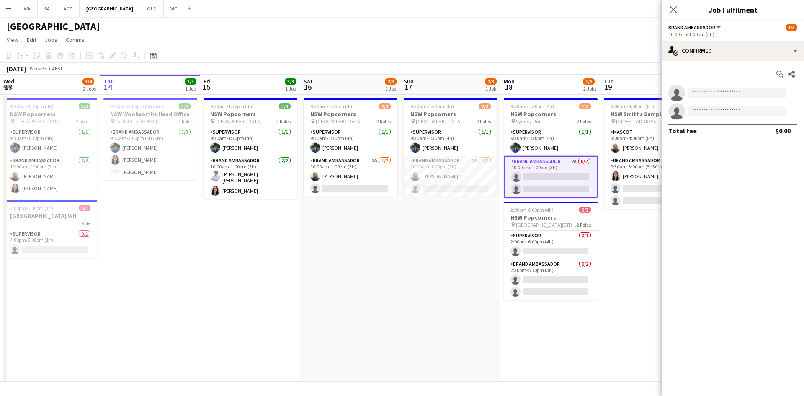
click at [744, 63] on div "Start chat Share single-neutral-actions single-neutral-actions Total fee $0.00" at bounding box center [733, 102] width 142 height 83
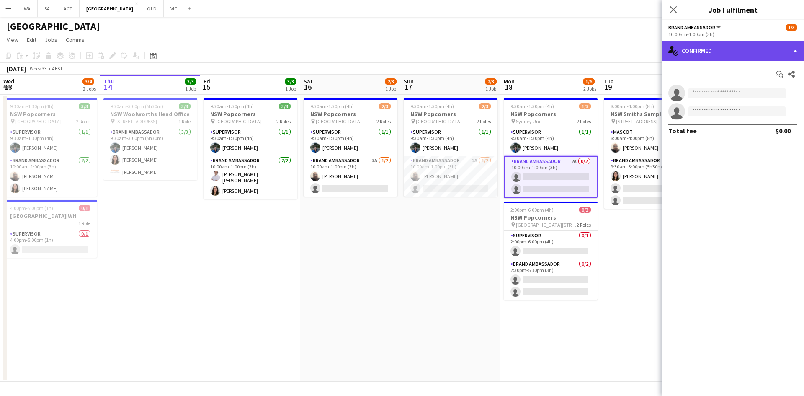
click at [741, 49] on div "single-neutral-actions-check-2 Confirmed" at bounding box center [733, 51] width 142 height 20
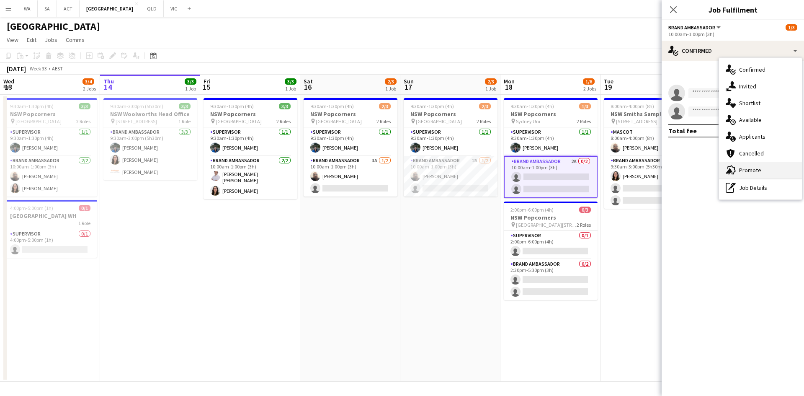
click at [748, 169] on div "advertising-megaphone Promote" at bounding box center [760, 170] width 83 height 17
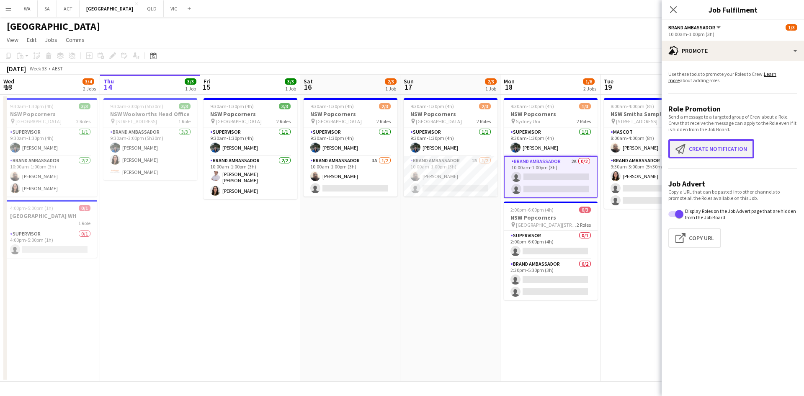
click at [719, 141] on button "Create notification Create notification" at bounding box center [711, 148] width 86 height 19
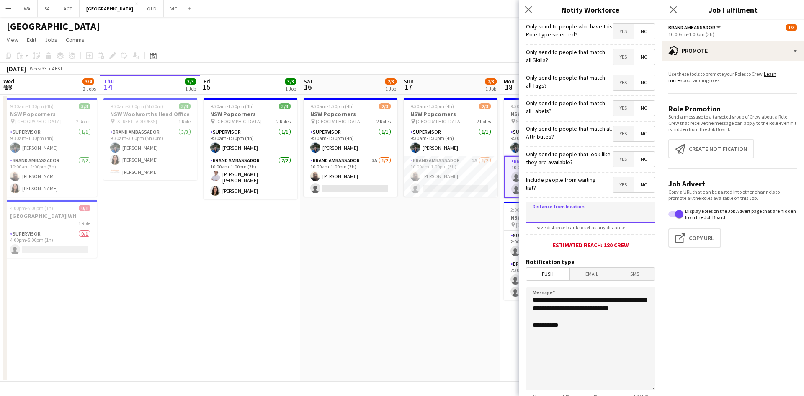
click at [570, 216] on input at bounding box center [590, 211] width 129 height 21
click at [335, 317] on app-date-cell "9:30am-1:30pm (4h) 2/3 NSW Popcorners pin Bondi Junction 2 Roles Supervisor [DA…" at bounding box center [350, 238] width 100 height 287
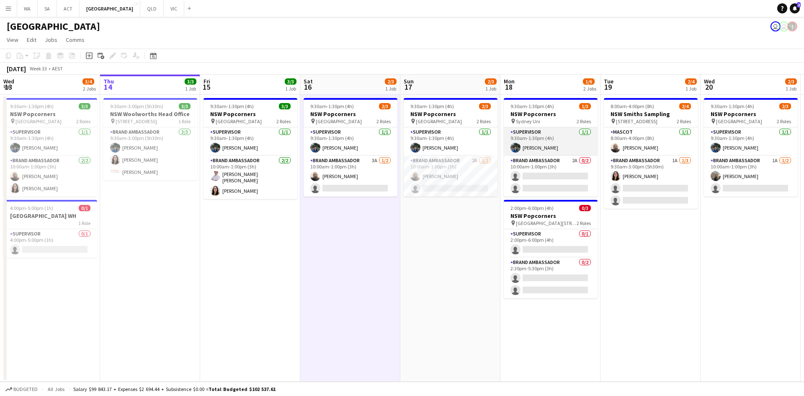
click at [511, 134] on app-card-role "Supervisor [DATE] 9:30am-1:30pm (4h) [PERSON_NAME]" at bounding box center [551, 141] width 94 height 28
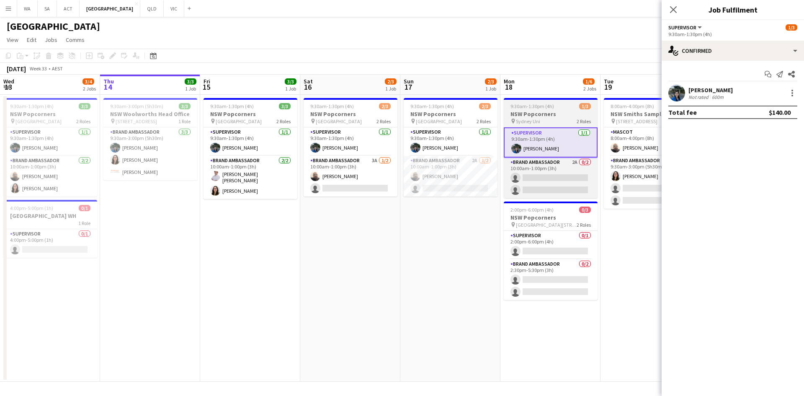
click at [535, 108] on span "9:30am-1:30pm (4h)" at bounding box center [532, 106] width 44 height 6
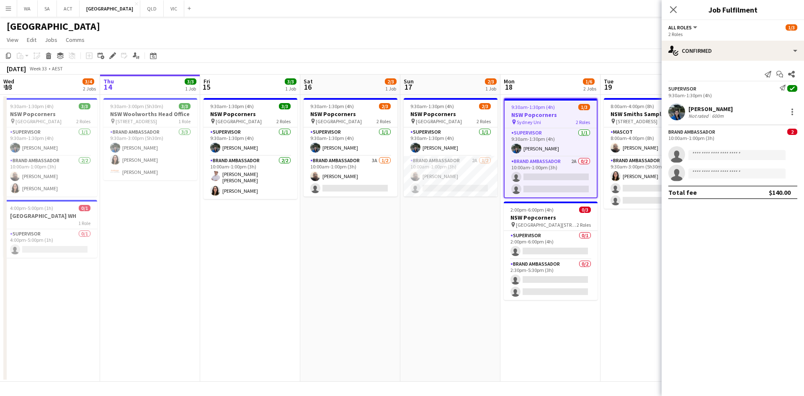
click at [119, 51] on div "Add job Add linked Job Edit Edit linked Job Applicants" at bounding box center [109, 56] width 64 height 10
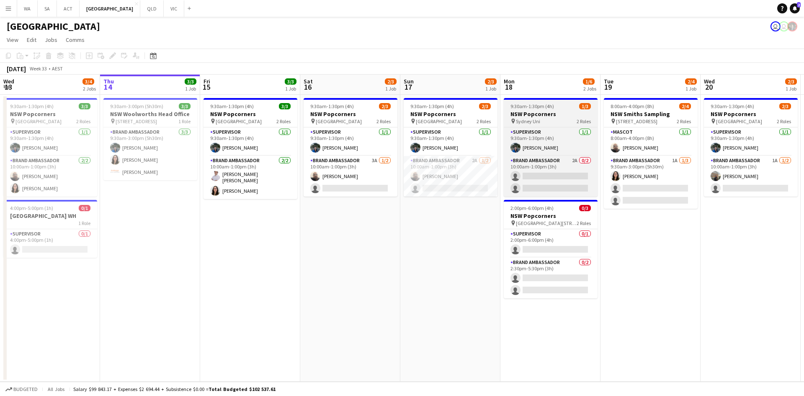
click at [552, 103] on span "9:30am-1:30pm (4h)" at bounding box center [532, 106] width 44 height 6
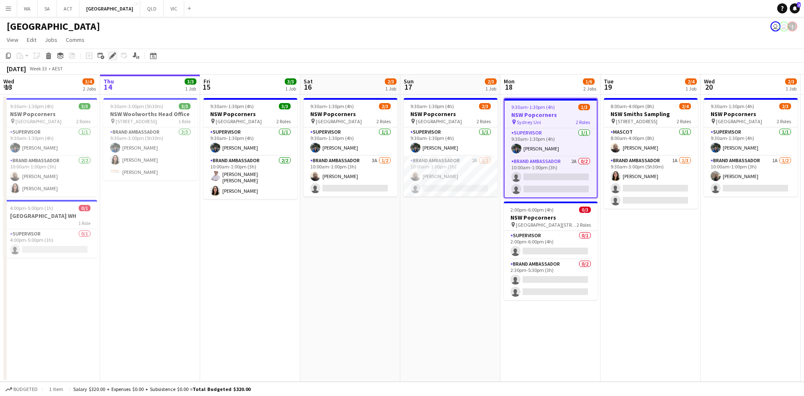
click at [112, 59] on div "Edit" at bounding box center [113, 56] width 10 height 10
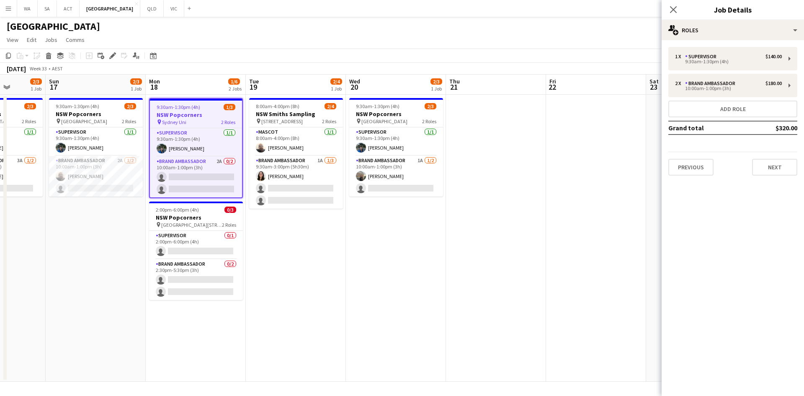
scroll to position [0, 262]
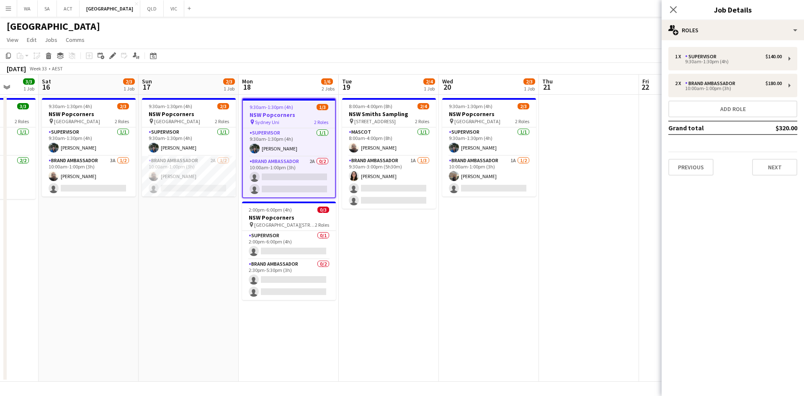
drag, startPoint x: 445, startPoint y: 274, endPoint x: 184, endPoint y: 254, distance: 262.4
click at [184, 254] on app-calendar-viewport "Wed 13 3/4 2 Jobs Thu 14 3/3 1 Job Fri 15 3/3 1 Job Sat 16 2/3 1 Job Sun 17 2/3…" at bounding box center [402, 228] width 804 height 307
click at [766, 162] on button "Next" at bounding box center [774, 167] width 45 height 17
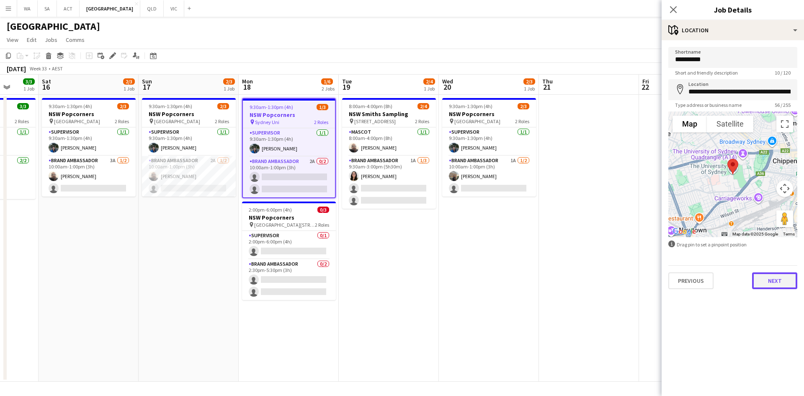
click at [765, 279] on button "Next" at bounding box center [774, 280] width 45 height 17
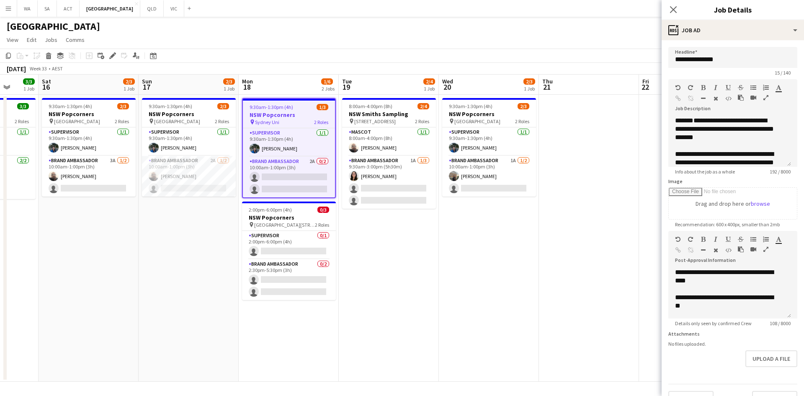
scroll to position [15, 0]
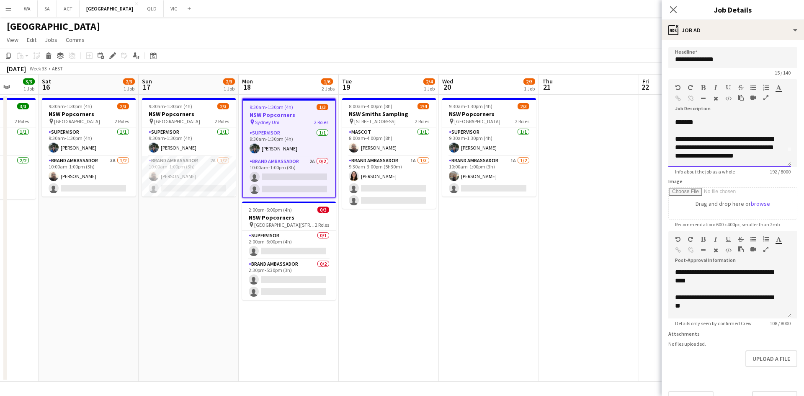
click at [737, 150] on p "**********" at bounding box center [726, 147] width 103 height 25
click at [738, 149] on p "**********" at bounding box center [726, 147] width 103 height 25
click at [747, 144] on p "**********" at bounding box center [726, 147] width 103 height 25
drag, startPoint x: 745, startPoint y: 146, endPoint x: 691, endPoint y: 148, distance: 54.5
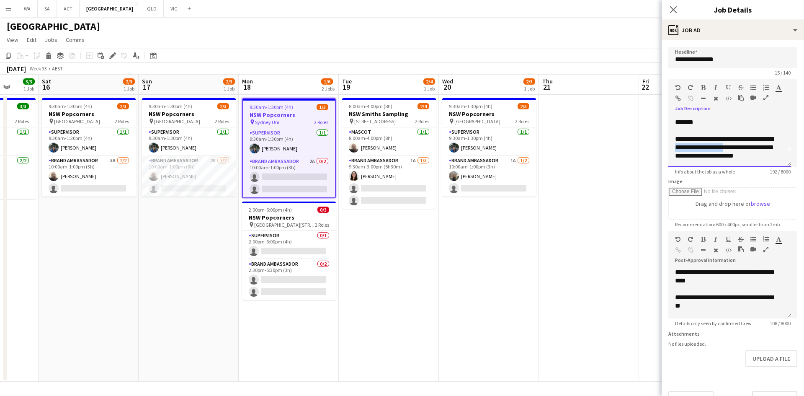
click at [691, 148] on p "**********" at bounding box center [726, 147] width 103 height 25
click at [694, 149] on p "**********" at bounding box center [726, 147] width 103 height 25
click at [704, 139] on p "**********" at bounding box center [726, 143] width 103 height 17
drag, startPoint x: 698, startPoint y: 136, endPoint x: 678, endPoint y: 136, distance: 19.7
click at [678, 136] on p "*********" at bounding box center [726, 139] width 103 height 8
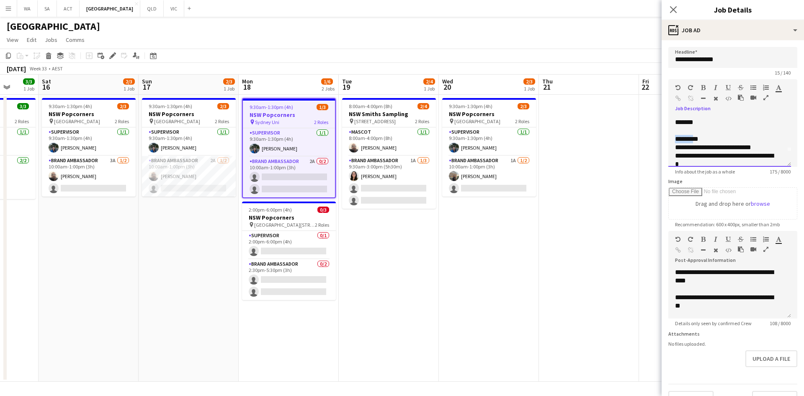
drag, startPoint x: 677, startPoint y: 138, endPoint x: 696, endPoint y: 137, distance: 19.7
click at [696, 137] on p "*********" at bounding box center [726, 139] width 103 height 8
click at [701, 86] on icon "button" at bounding box center [703, 88] width 5 height 6
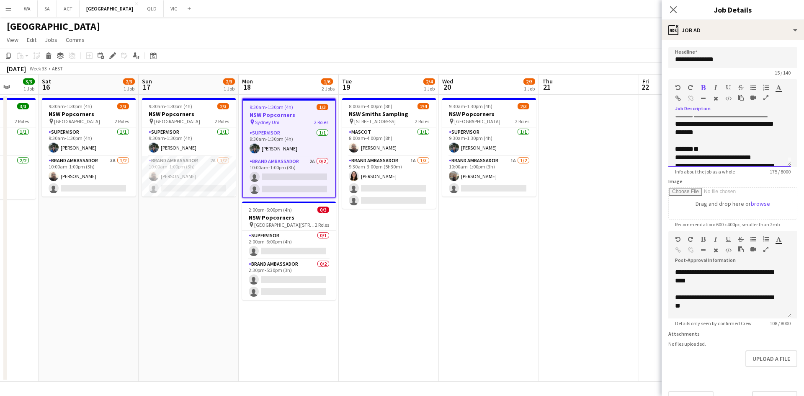
scroll to position [0, 0]
drag, startPoint x: 688, startPoint y: 120, endPoint x: 671, endPoint y: 119, distance: 17.2
click at [671, 119] on div "**********" at bounding box center [729, 141] width 123 height 50
click at [701, 86] on icon "button" at bounding box center [703, 88] width 5 height 6
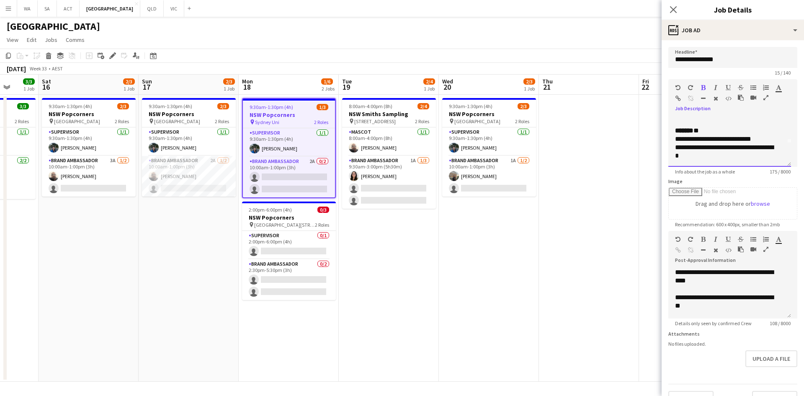
click at [714, 139] on p "**********" at bounding box center [726, 139] width 103 height 8
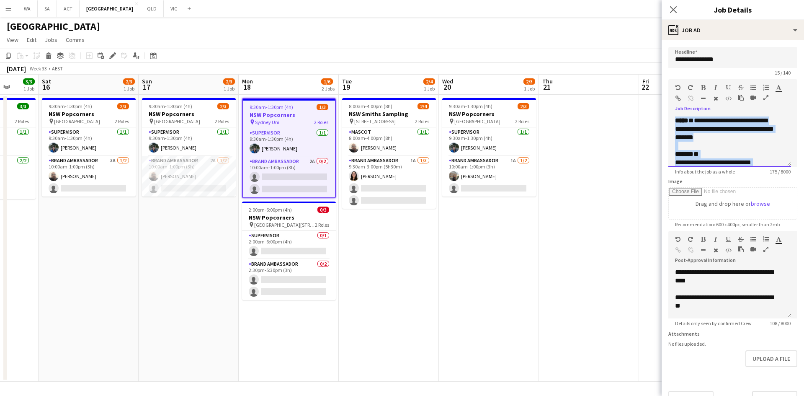
drag, startPoint x: 703, startPoint y: 157, endPoint x: 660, endPoint y: 60, distance: 106.7
click at [660, 60] on body "Menu Boards Boards Boards All jobs Status Workforce Workforce My Workforce Recr…" at bounding box center [402, 198] width 804 height 396
copy div "**********"
click at [714, 282] on p "**********" at bounding box center [726, 276] width 103 height 17
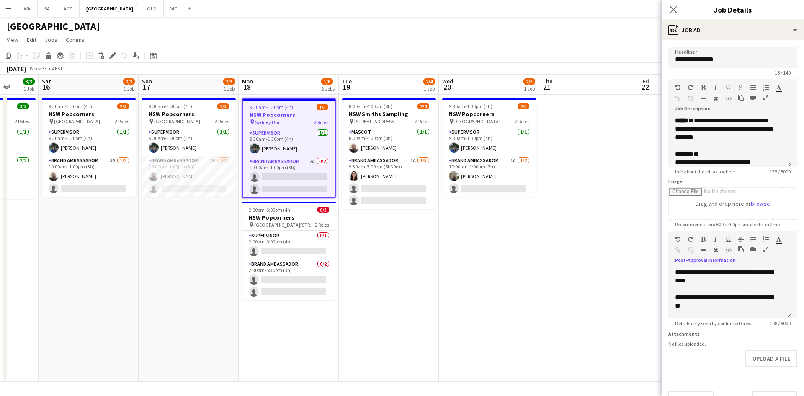
scroll to position [25, 0]
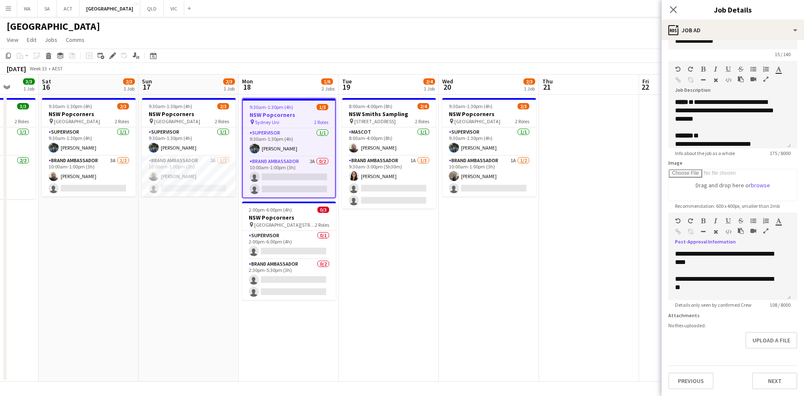
click at [769, 391] on div "**********" at bounding box center [733, 209] width 142 height 374
click at [769, 384] on button "Next" at bounding box center [774, 380] width 45 height 17
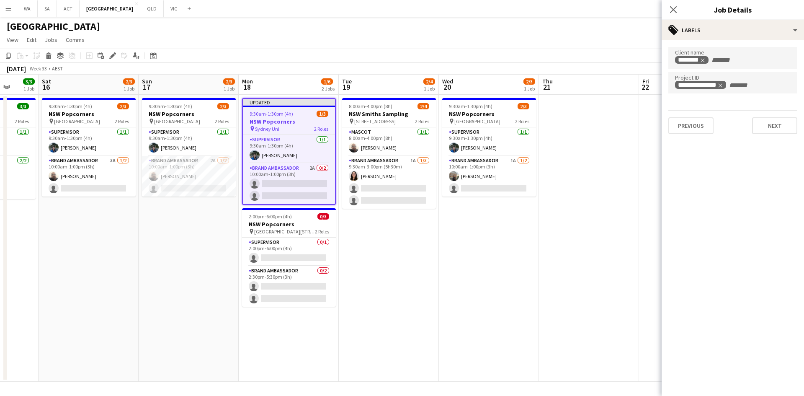
scroll to position [0, 0]
click at [759, 129] on button "Next" at bounding box center [774, 125] width 45 height 17
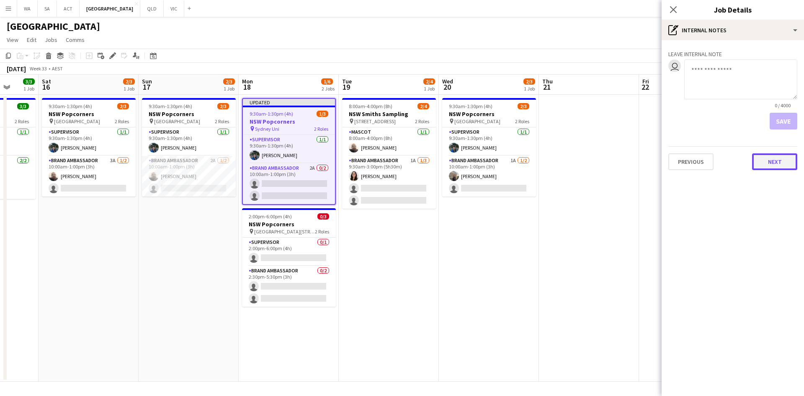
click at [765, 162] on button "Next" at bounding box center [774, 161] width 45 height 17
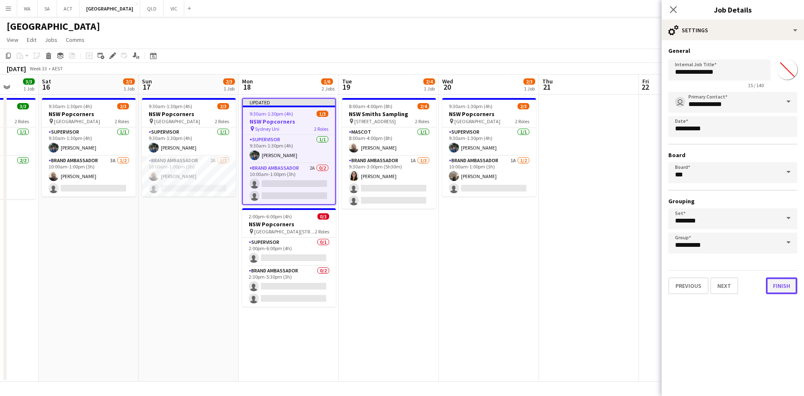
click at [786, 285] on button "Finish" at bounding box center [781, 285] width 31 height 17
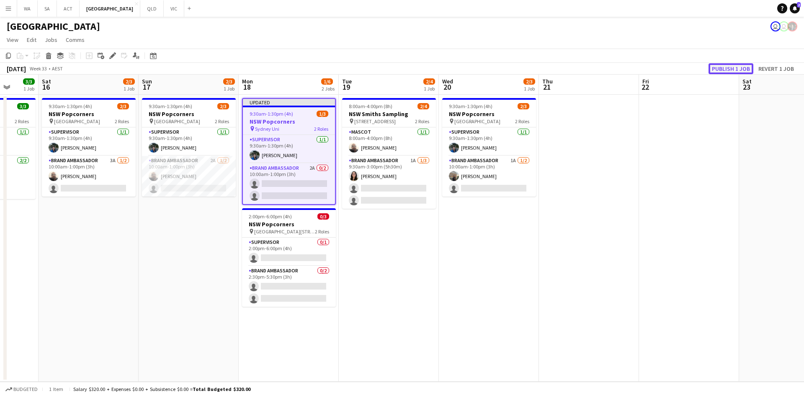
click at [721, 66] on button "Publish 1 job" at bounding box center [730, 68] width 45 height 11
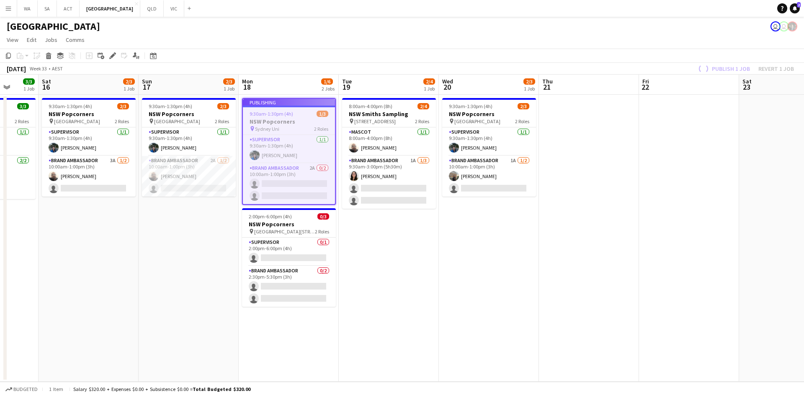
click at [300, 178] on app-job-card "Publishing 9:30am-1:30pm (4h) 1/3 NSW Popcorners pin Sydney Uni 2 Roles Supervi…" at bounding box center [289, 151] width 94 height 107
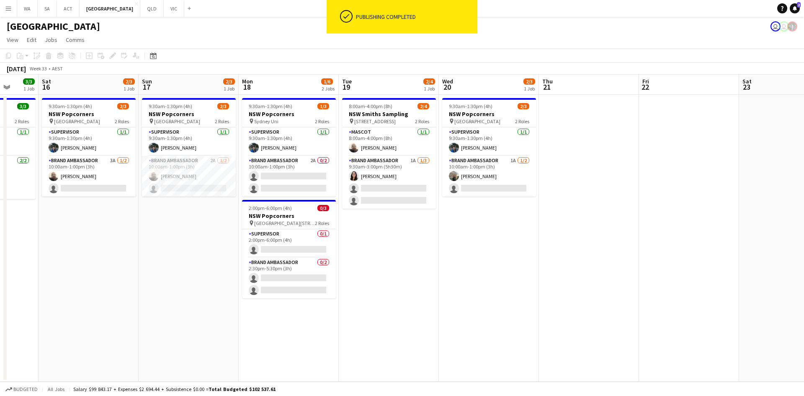
click at [300, 178] on app-card-role "Brand Ambassador 2A 0/2 10:00am-1:00pm (3h) single-neutral-actions single-neutr…" at bounding box center [289, 176] width 94 height 41
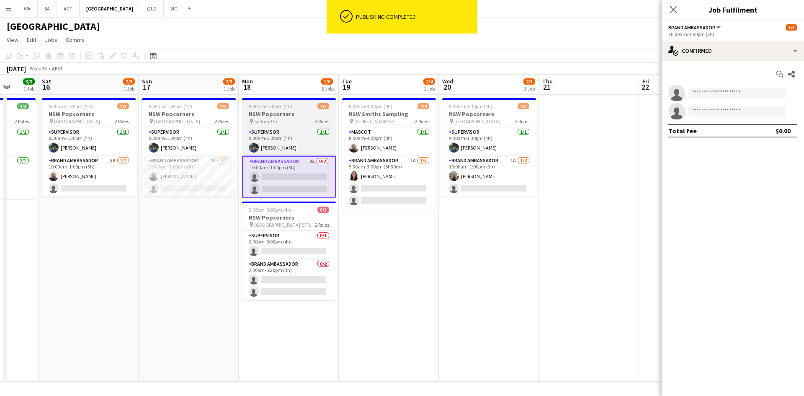
drag, startPoint x: 466, startPoint y: 161, endPoint x: 318, endPoint y: 113, distance: 155.2
click at [465, 161] on app-card-role "Brand Ambassador 1A [DATE] 10:00am-1:00pm (3h) [PERSON_NAME] single-neutral-act…" at bounding box center [489, 176] width 94 height 41
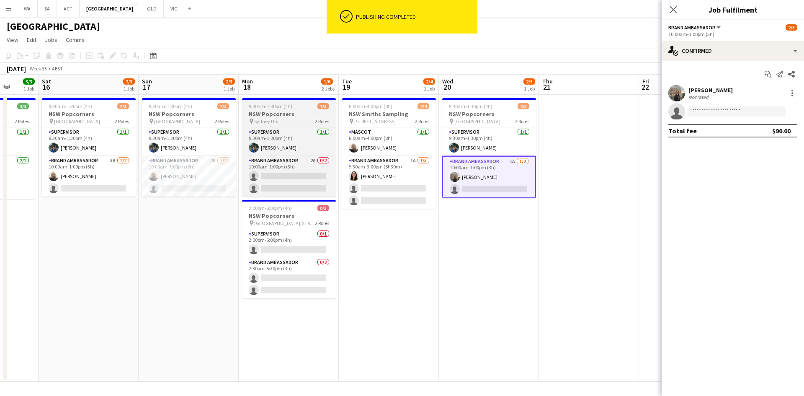
scroll to position [0, 262]
click at [262, 164] on app-card-role "Brand Ambassador 2A 0/2 10:00am-1:00pm (3h) single-neutral-actions single-neutr…" at bounding box center [289, 176] width 94 height 41
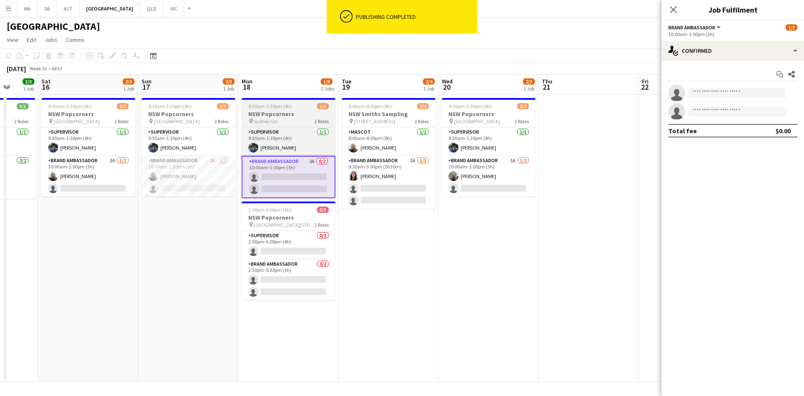
click at [252, 113] on h3 "NSW Popcorners" at bounding box center [289, 114] width 94 height 8
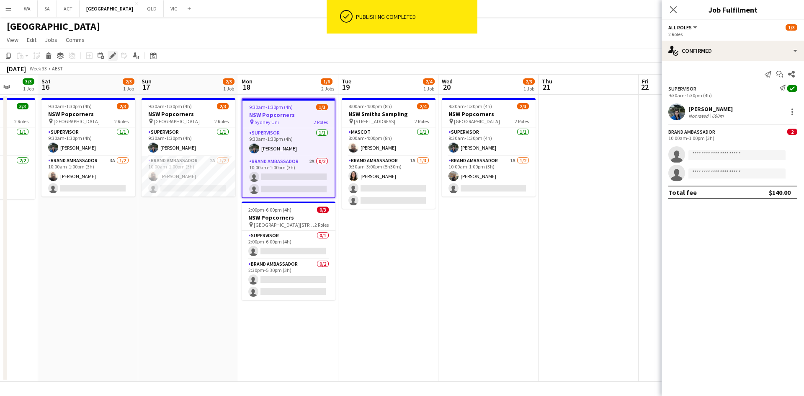
click at [112, 55] on icon "Edit" at bounding box center [112, 55] width 7 height 7
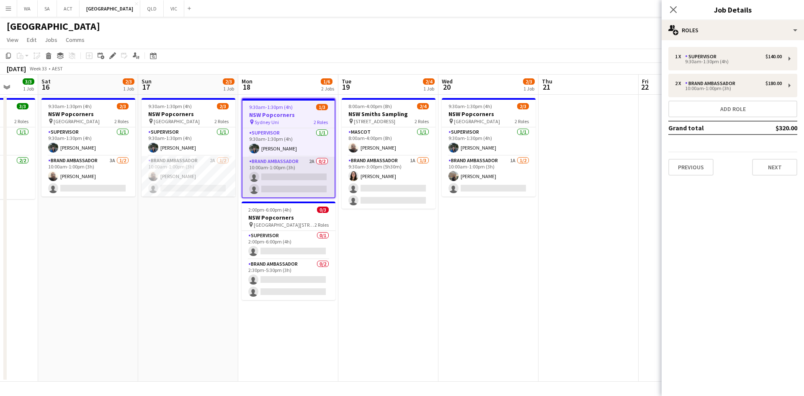
click at [297, 176] on app-card-role "Brand Ambassador 2A 0/2 10:00am-1:00pm (3h) single-neutral-actions single-neutr…" at bounding box center [288, 177] width 92 height 41
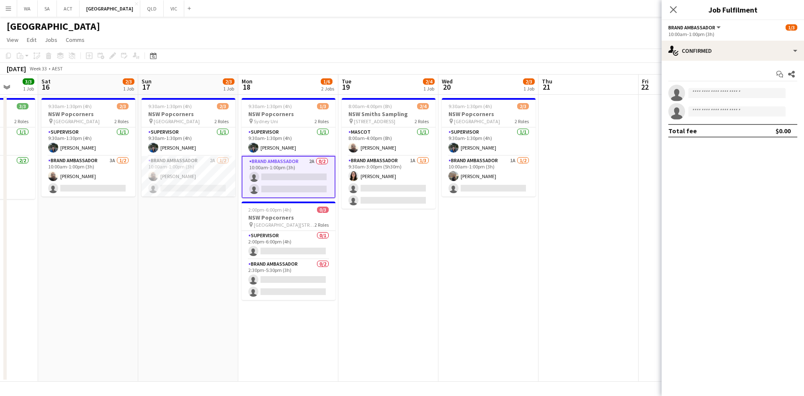
click at [700, 40] on app-options-switcher "Brand Ambassador All roles Brand Ambassador [DATE] 10:00am-1:00pm (3h)" at bounding box center [733, 30] width 142 height 21
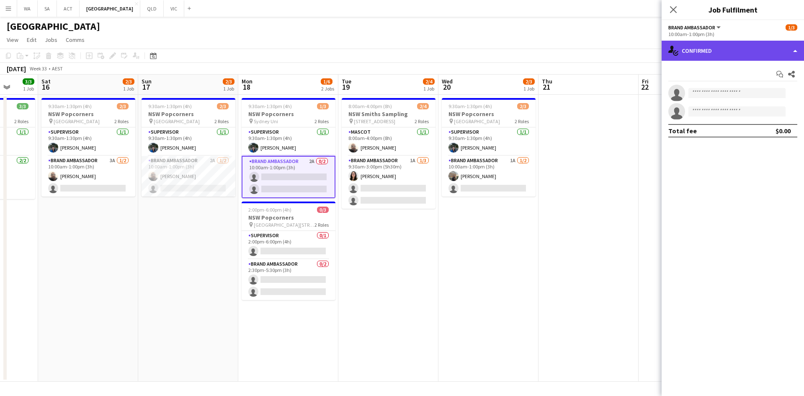
click at [700, 43] on div "single-neutral-actions-check-2 Confirmed" at bounding box center [733, 51] width 142 height 20
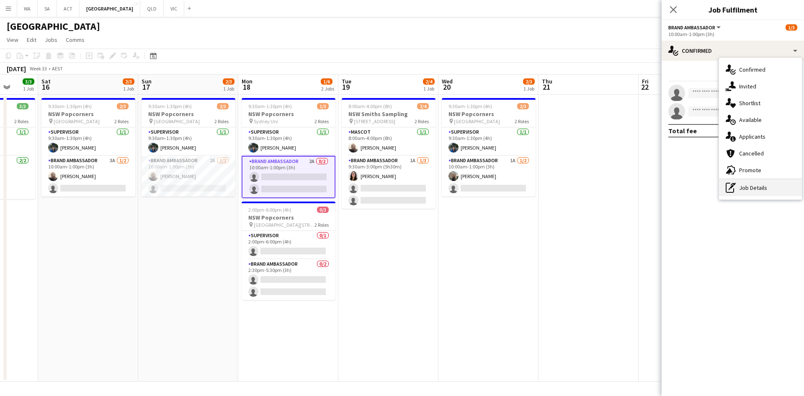
click at [768, 186] on div "pen-write Job Details" at bounding box center [760, 187] width 83 height 17
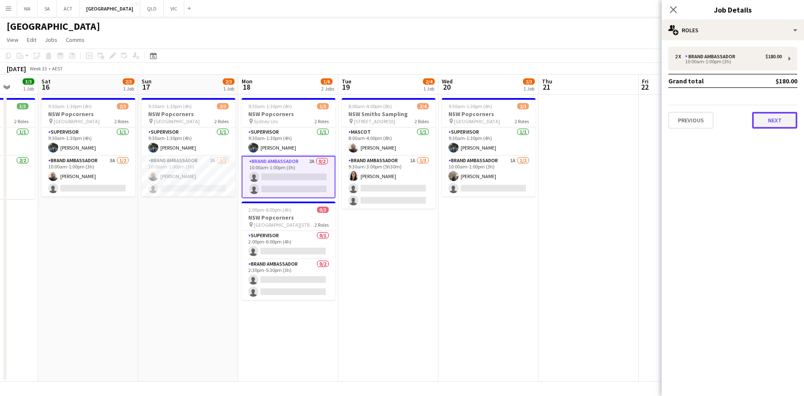
click at [760, 121] on button "Next" at bounding box center [774, 120] width 45 height 17
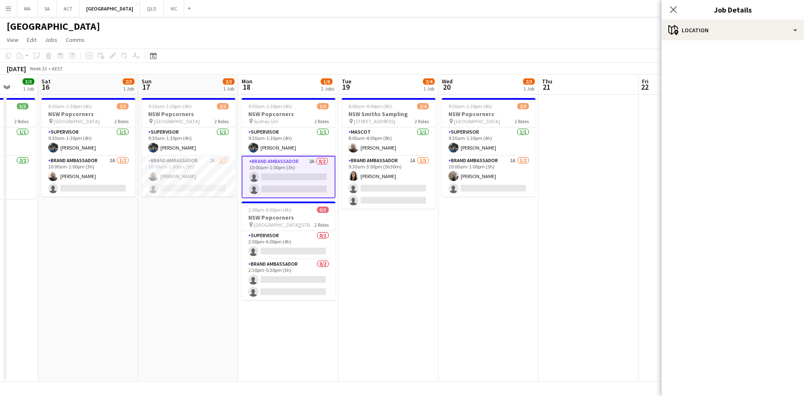
click at [628, 150] on app-date-cell at bounding box center [588, 238] width 100 height 287
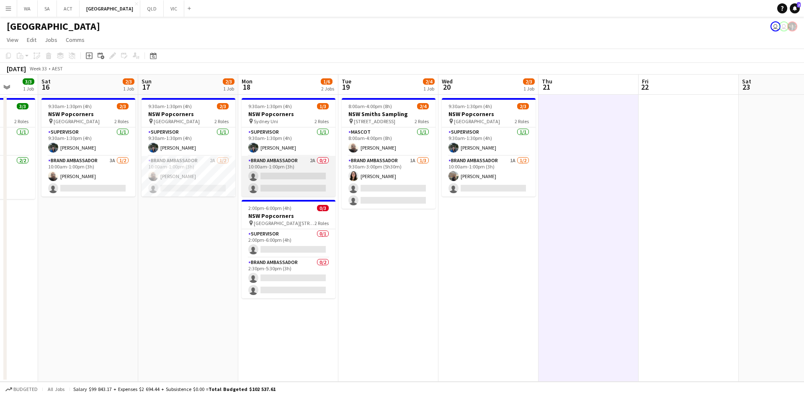
click at [289, 162] on app-card-role "Brand Ambassador 2A 0/2 10:00am-1:00pm (3h) single-neutral-actions single-neutr…" at bounding box center [289, 176] width 94 height 41
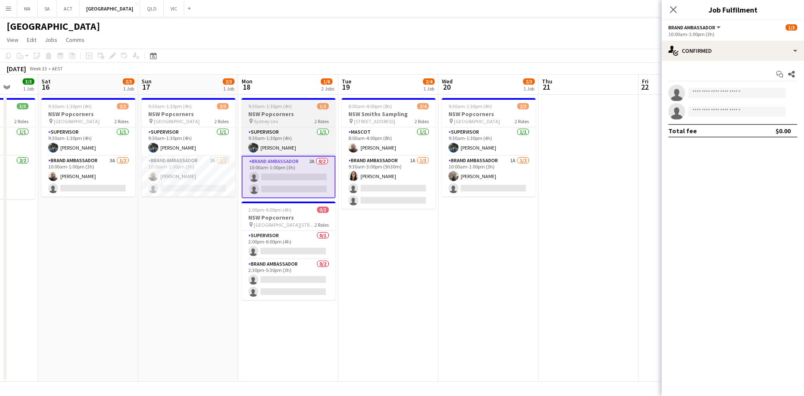
click at [270, 124] on span "Sydney Uni" at bounding box center [266, 121] width 24 height 6
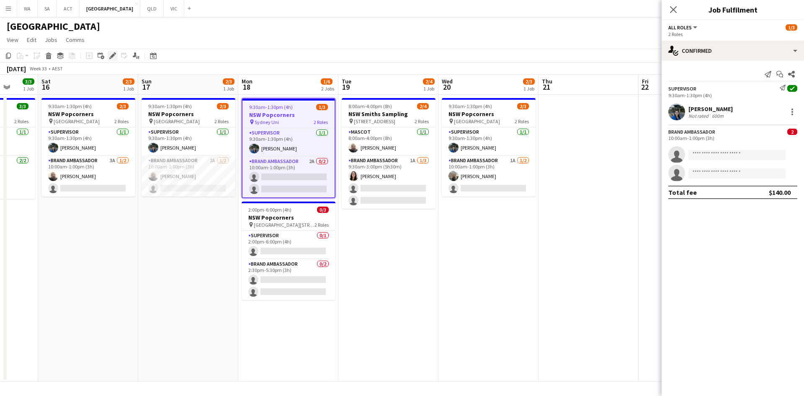
click at [111, 57] on icon at bounding box center [112, 56] width 5 height 5
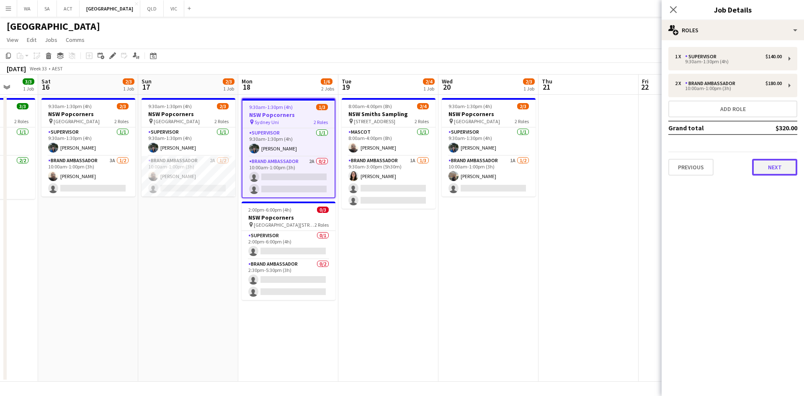
click at [772, 170] on button "Next" at bounding box center [774, 167] width 45 height 17
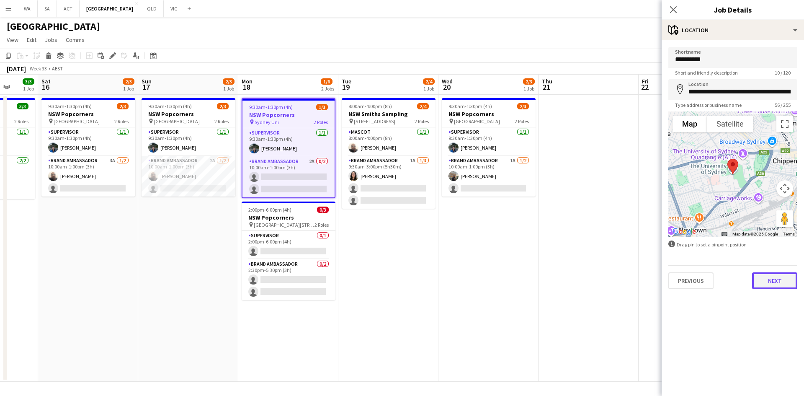
click at [768, 273] on button "Next" at bounding box center [774, 280] width 45 height 17
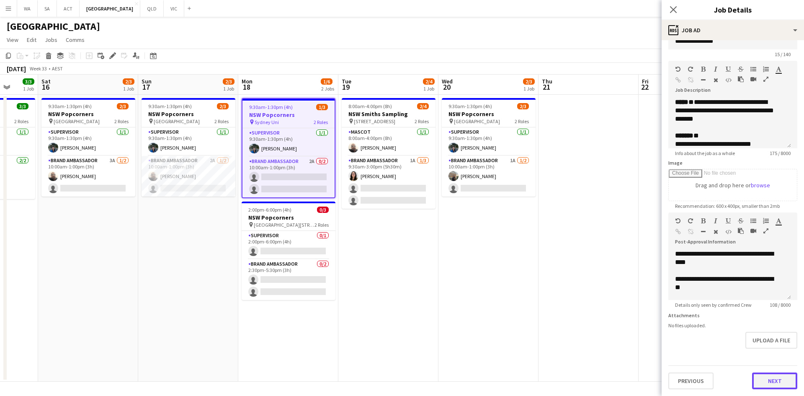
scroll to position [0, 0]
click at [752, 383] on button "Next" at bounding box center [774, 380] width 45 height 17
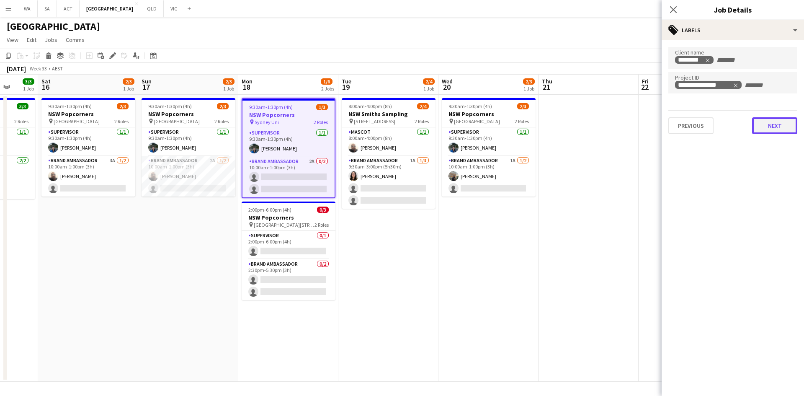
click at [780, 133] on button "Next" at bounding box center [774, 125] width 45 height 17
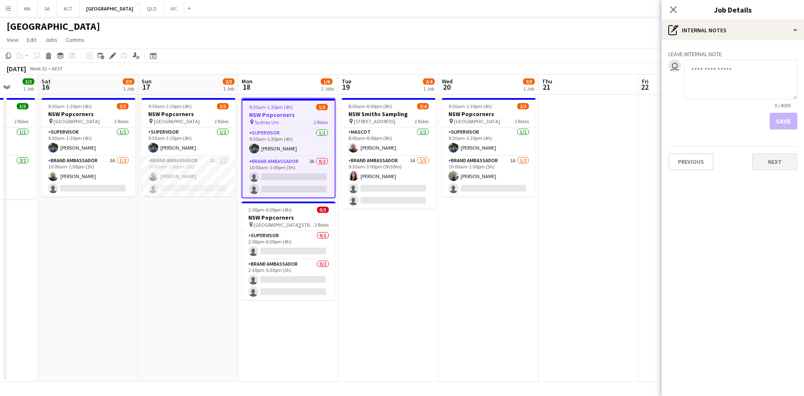
drag, startPoint x: 777, startPoint y: 138, endPoint x: 774, endPoint y: 157, distance: 18.7
click at [775, 151] on div "Leave internal note user 0 / 4000 Save Previous Next" at bounding box center [733, 108] width 142 height 136
click at [774, 157] on button "Next" at bounding box center [774, 161] width 45 height 17
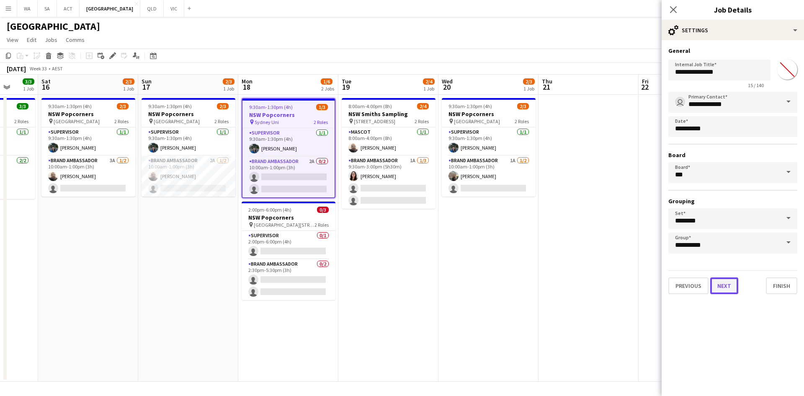
click at [720, 290] on button "Next" at bounding box center [724, 285] width 28 height 17
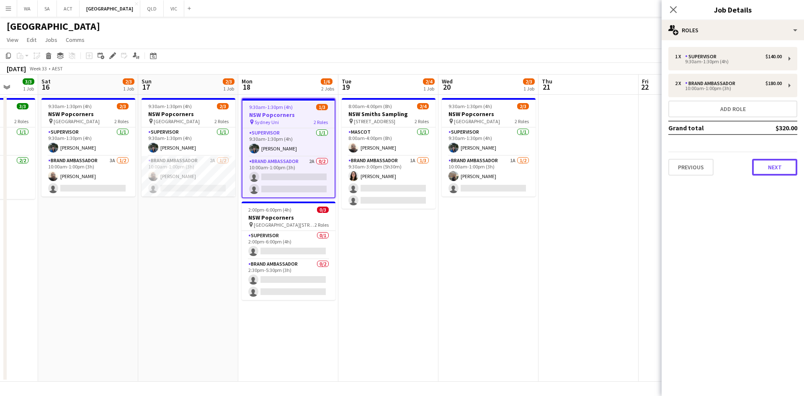
click at [780, 172] on button "Next" at bounding box center [774, 167] width 45 height 17
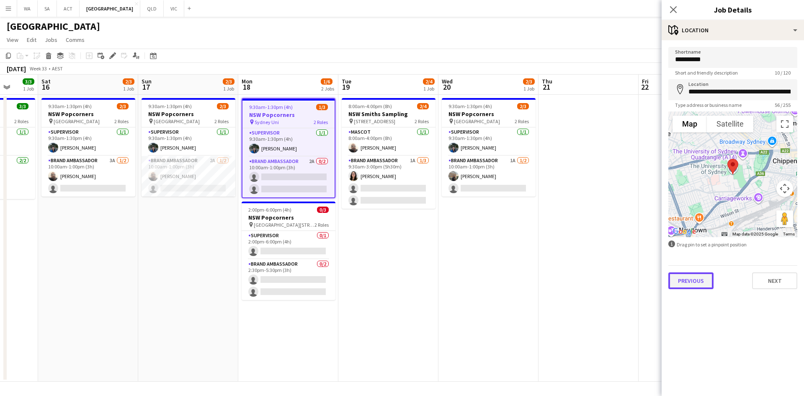
click at [708, 283] on button "Previous" at bounding box center [690, 280] width 45 height 17
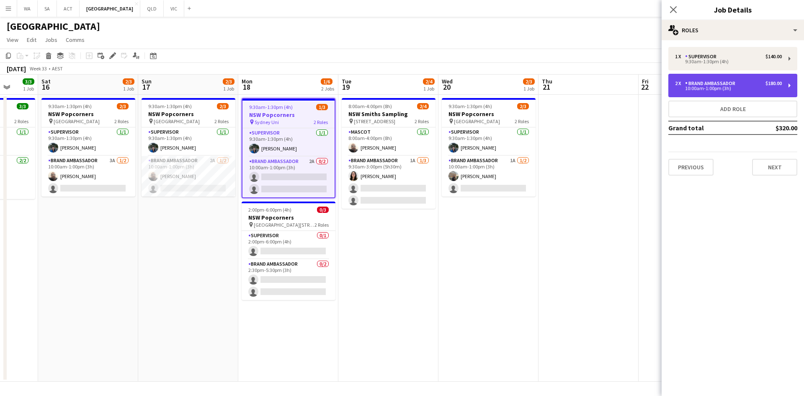
click at [723, 76] on div "2 x Brand Ambassador $180.00 10:00am-1:00pm (3h)" at bounding box center [732, 85] width 129 height 23
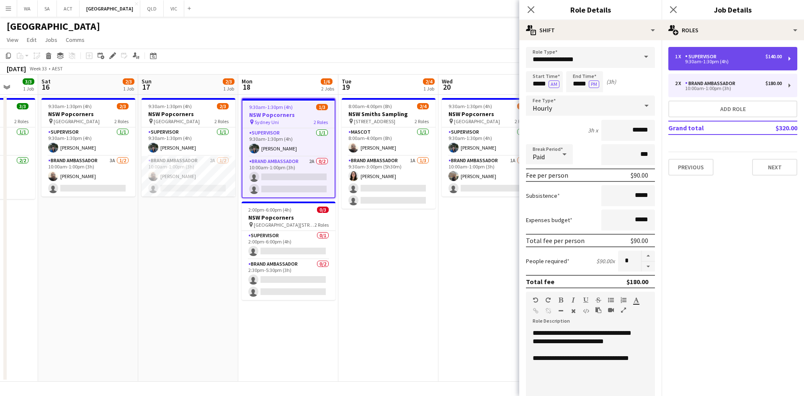
click at [692, 57] on div "Supervisor" at bounding box center [702, 57] width 35 height 6
type input "**********"
type input "*****"
type input "******"
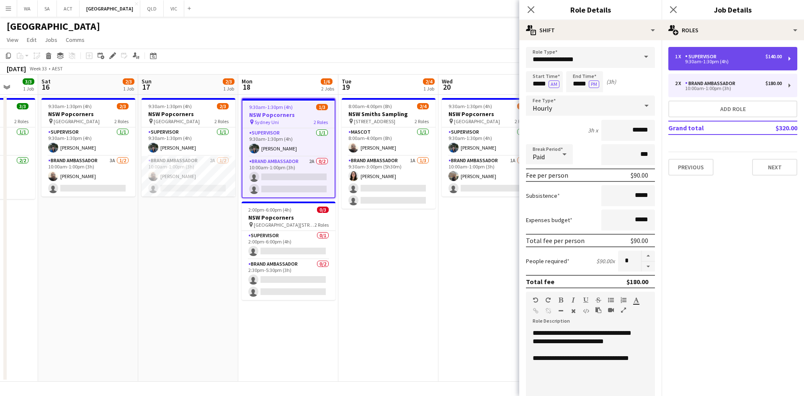
type input "*"
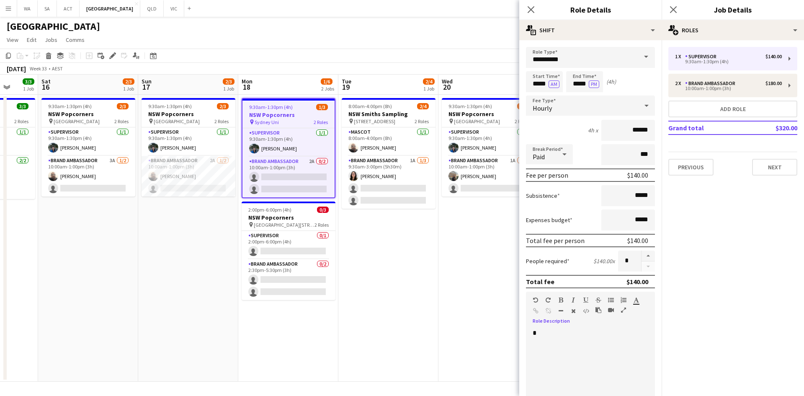
click at [561, 345] on div "*" at bounding box center [587, 379] width 123 height 100
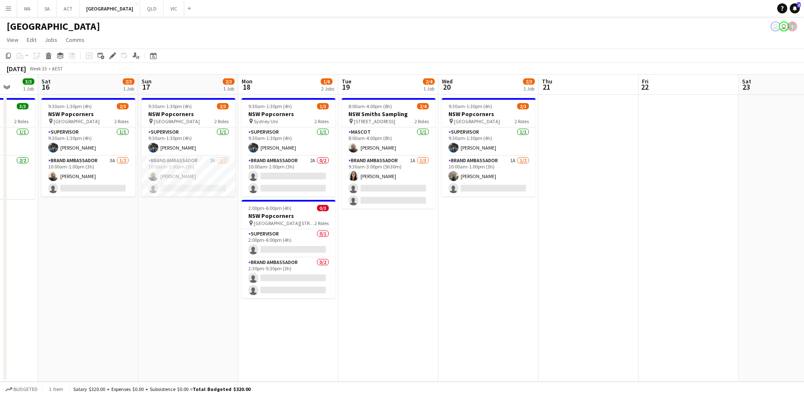
scroll to position [0, 185]
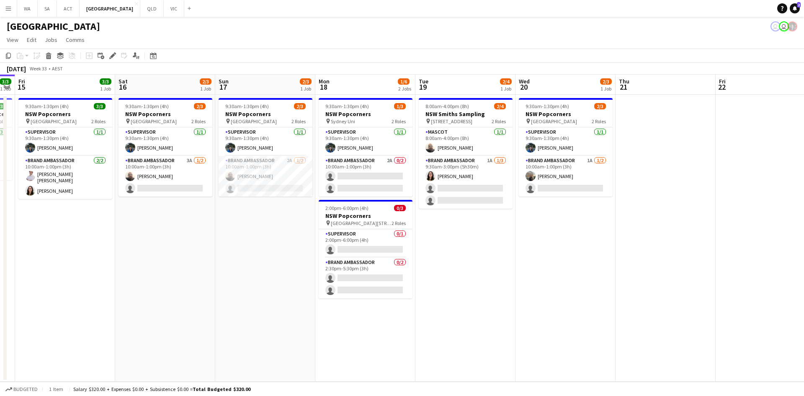
drag, startPoint x: 376, startPoint y: 238, endPoint x: 398, endPoint y: 238, distance: 22.2
click at [398, 238] on app-calendar-viewport "Wed 13 3/4 2 Jobs Thu 14 3/3 1 Job Fri 15 3/3 1 Job Sat 16 2/3 1 Job Sun 17 2/3…" at bounding box center [402, 228] width 804 height 307
click at [378, 176] on app-card-role "Brand Ambassador 2A 0/2 10:00am-1:00pm (3h) single-neutral-actions single-neutr…" at bounding box center [366, 176] width 94 height 41
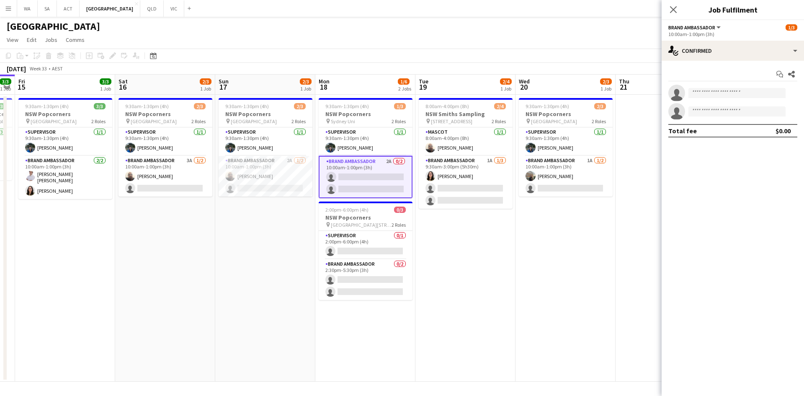
click at [695, 64] on div "Start chat Share single-neutral-actions single-neutral-actions Total fee $0.00" at bounding box center [733, 102] width 142 height 83
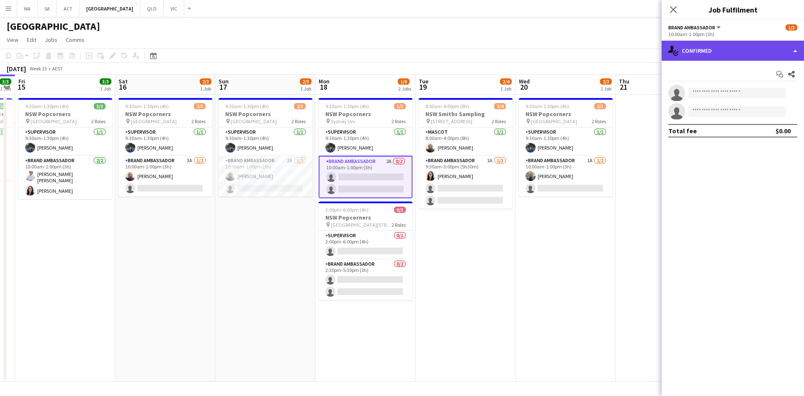
click at [679, 58] on div "single-neutral-actions-check-2 Confirmed" at bounding box center [733, 51] width 142 height 20
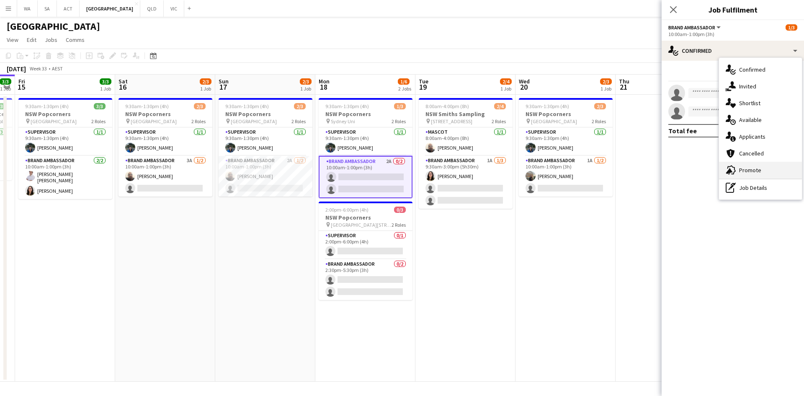
click at [755, 168] on div "advertising-megaphone Promote" at bounding box center [760, 170] width 83 height 17
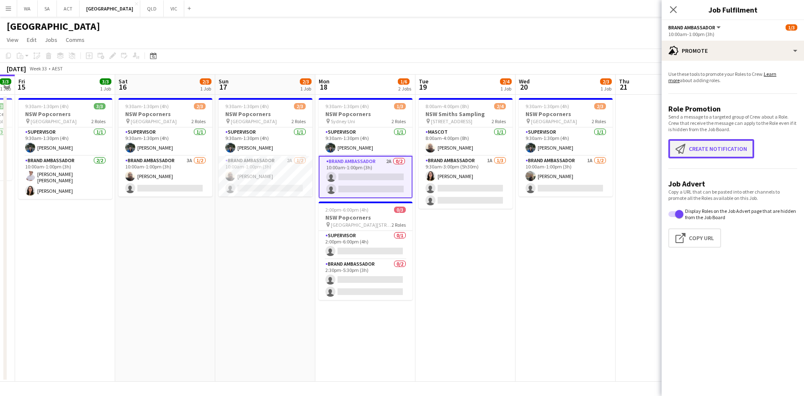
click at [719, 149] on button "Create notification Create notification" at bounding box center [711, 148] width 86 height 19
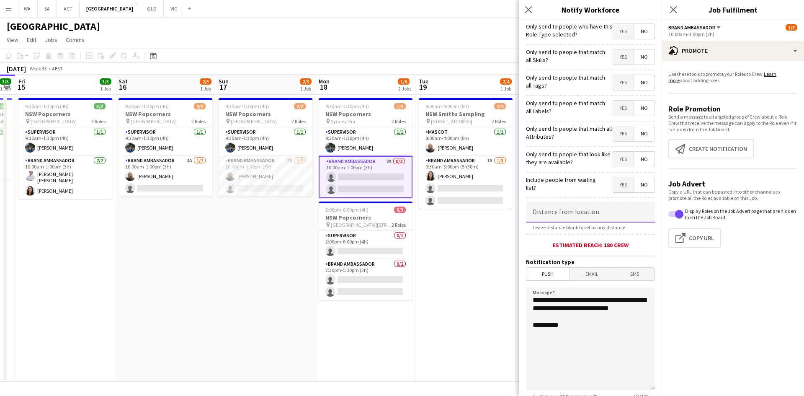
click at [631, 217] on input at bounding box center [590, 211] width 129 height 21
type input "*****"
drag, startPoint x: 577, startPoint y: 322, endPoint x: 584, endPoint y: 297, distance: 26.1
click at [584, 297] on textarea "**********" at bounding box center [590, 338] width 129 height 103
type textarea "**********"
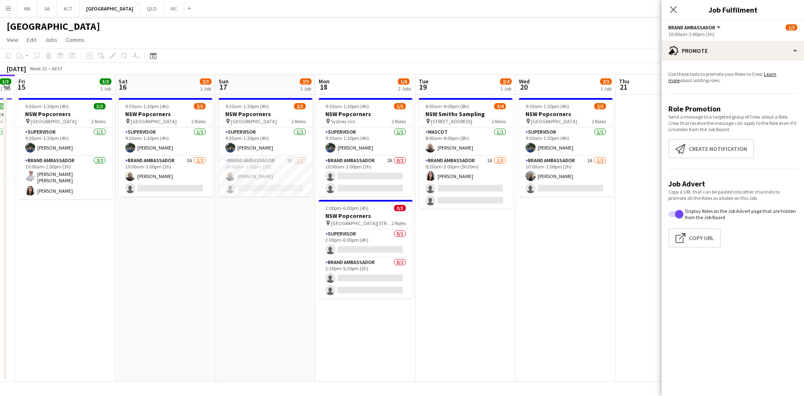
click at [424, 243] on app-date-cell "8:00am-4:00pm (8h) 2/4 NSW Smiths Sampling pin [STREET_ADDRESS] 2 Roles Mascot …" at bounding box center [465, 238] width 100 height 287
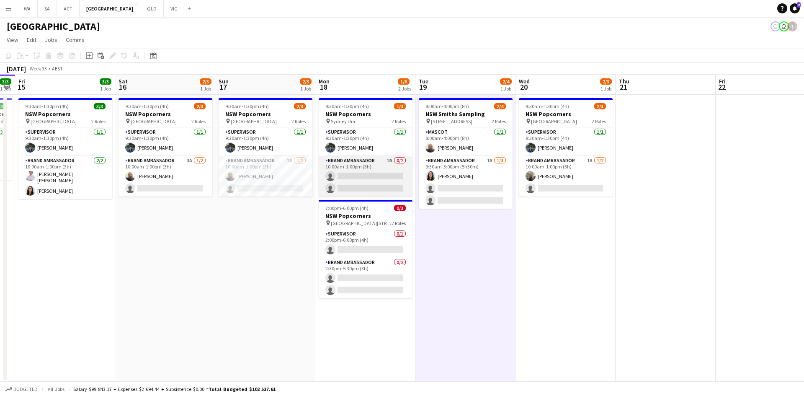
click at [354, 183] on app-card-role "Brand Ambassador 2A 0/2 10:00am-1:00pm (3h) single-neutral-actions single-neutr…" at bounding box center [366, 176] width 94 height 41
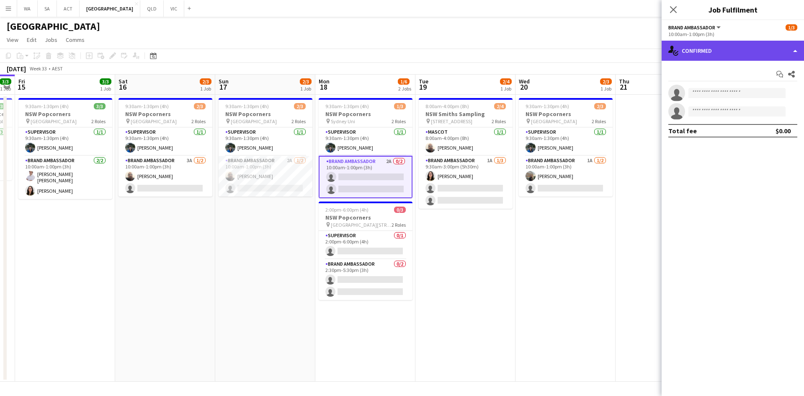
drag, startPoint x: 358, startPoint y: 191, endPoint x: 667, endPoint y: 51, distance: 339.5
click at [667, 51] on div "single-neutral-actions-check-2 Confirmed" at bounding box center [733, 51] width 142 height 20
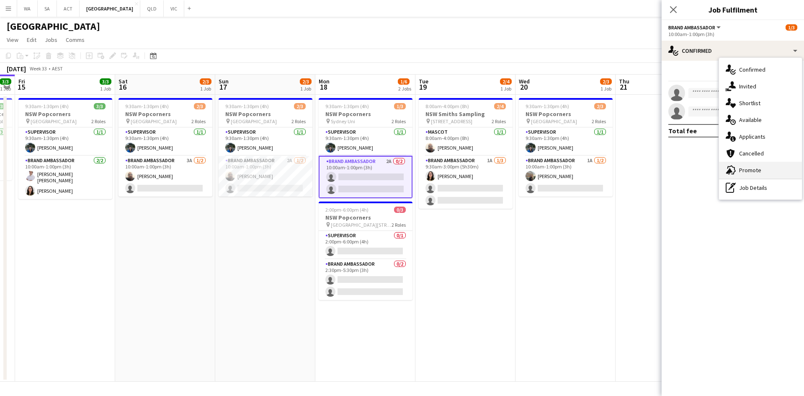
click at [742, 164] on div "advertising-megaphone Promote" at bounding box center [760, 170] width 83 height 17
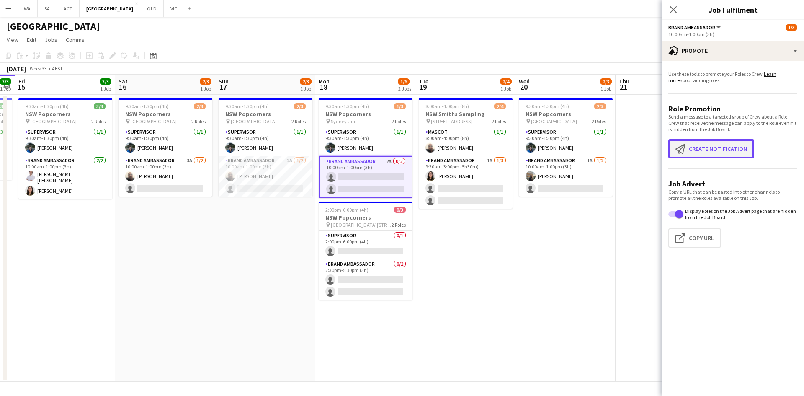
click at [714, 156] on button "Create notification Create notification" at bounding box center [711, 148] width 86 height 19
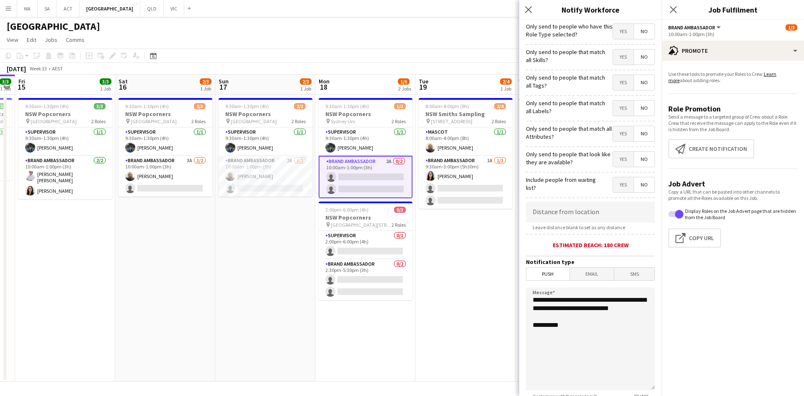
click at [604, 222] on app-form-group "Distance from location Leave distance blank to set as any distance" at bounding box center [590, 215] width 129 height 29
click at [603, 221] on input at bounding box center [590, 211] width 129 height 21
type input "*****"
drag, startPoint x: 572, startPoint y: 321, endPoint x: 586, endPoint y: 299, distance: 26.4
click at [586, 299] on textarea "**********" at bounding box center [590, 338] width 129 height 103
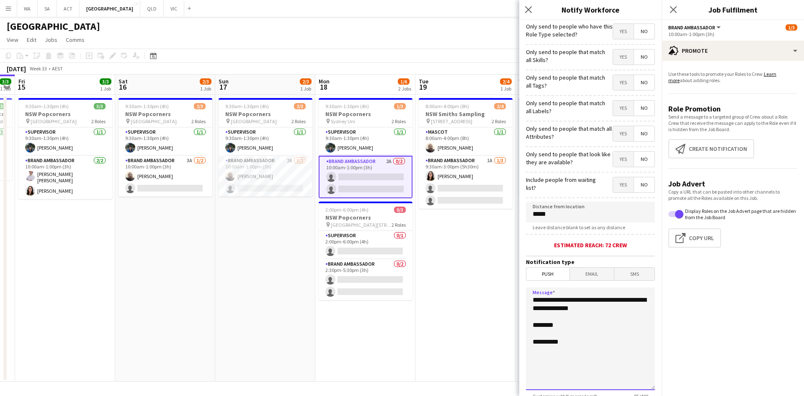
click at [592, 321] on textarea "**********" at bounding box center [590, 338] width 129 height 103
click at [591, 322] on textarea "**********" at bounding box center [590, 338] width 129 height 103
click at [584, 373] on textarea "**********" at bounding box center [590, 338] width 129 height 103
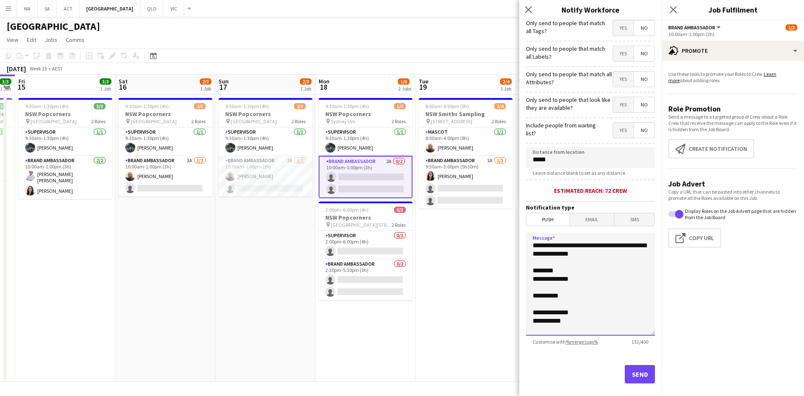
scroll to position [65, 0]
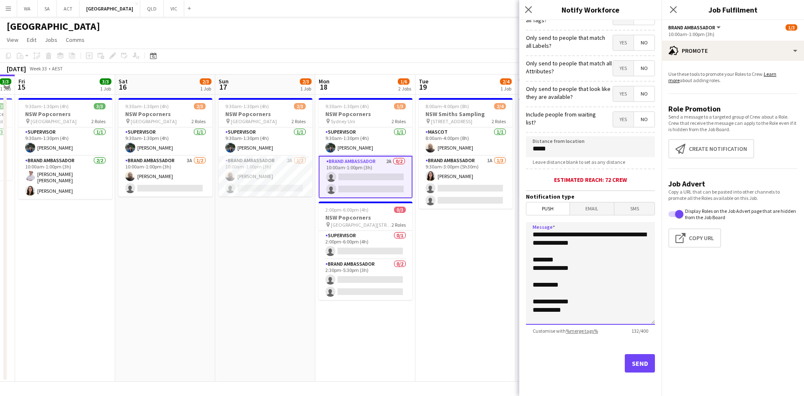
type textarea "**********"
click at [641, 367] on button "Send" at bounding box center [640, 363] width 30 height 18
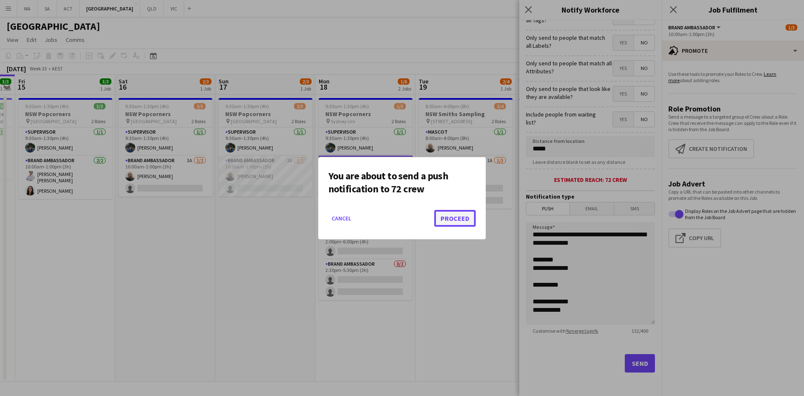
click at [465, 213] on button "Proceed" at bounding box center [454, 218] width 41 height 17
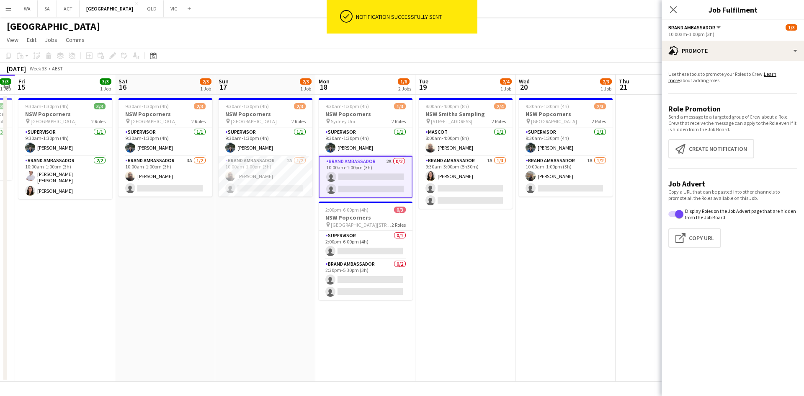
click at [450, 238] on app-date-cell "8:00am-4:00pm (8h) 2/4 NSW Smiths Sampling pin [STREET_ADDRESS] 2 Roles Mascot …" at bounding box center [465, 238] width 100 height 287
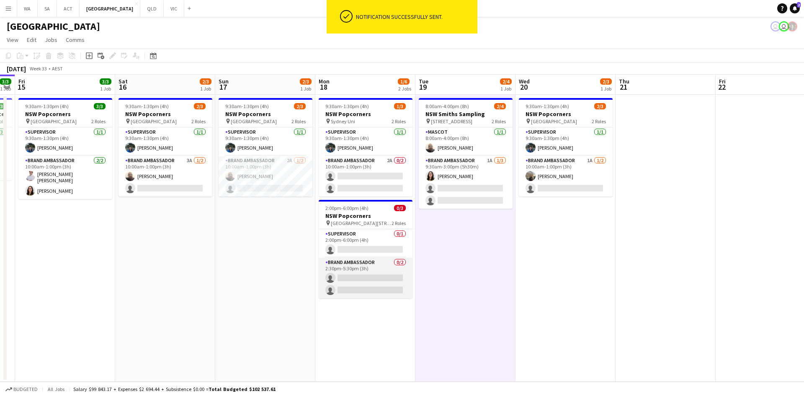
click at [381, 277] on app-card-role "Brand Ambassador 0/2 2:30pm-5:30pm (3h) single-neutral-actions single-neutral-a…" at bounding box center [366, 277] width 94 height 41
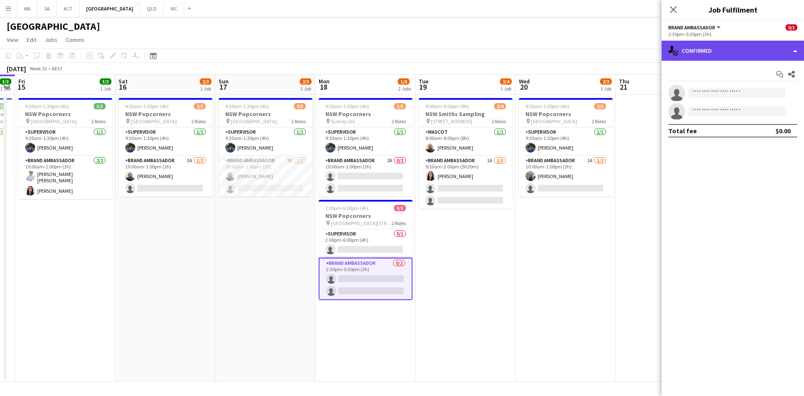
click at [743, 46] on div "single-neutral-actions-check-2 Confirmed" at bounding box center [733, 51] width 142 height 20
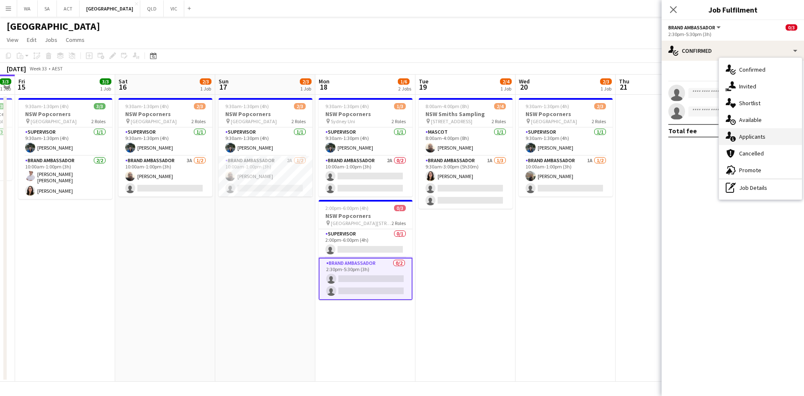
click at [749, 135] on div "single-neutral-actions-information Applicants" at bounding box center [760, 136] width 83 height 17
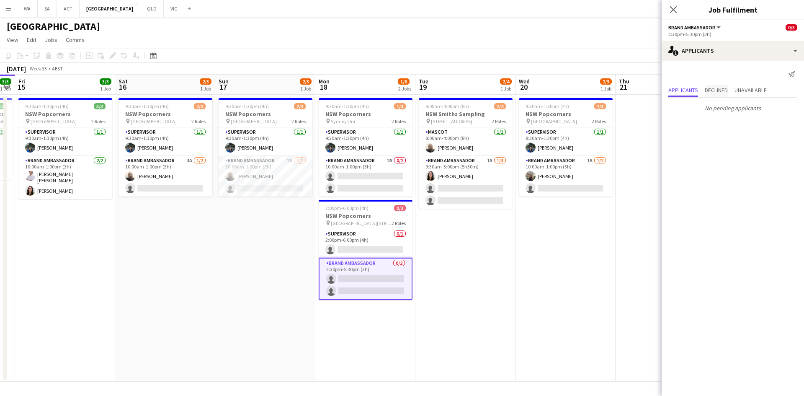
click at [727, 88] on span "Declined" at bounding box center [716, 90] width 23 height 6
click at [753, 74] on span "Unavailable" at bounding box center [750, 73] width 32 height 6
click at [623, 245] on app-date-cell at bounding box center [665, 238] width 100 height 287
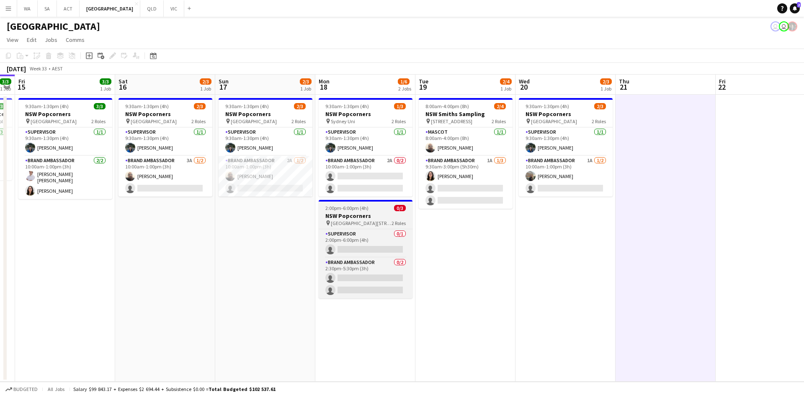
click at [379, 204] on app-job-card "2:00pm-6:00pm (4h) 0/3 NSW Popcorners pin [GEOGRAPHIC_DATA], [STREET_ADDRESS] 2…" at bounding box center [366, 249] width 94 height 98
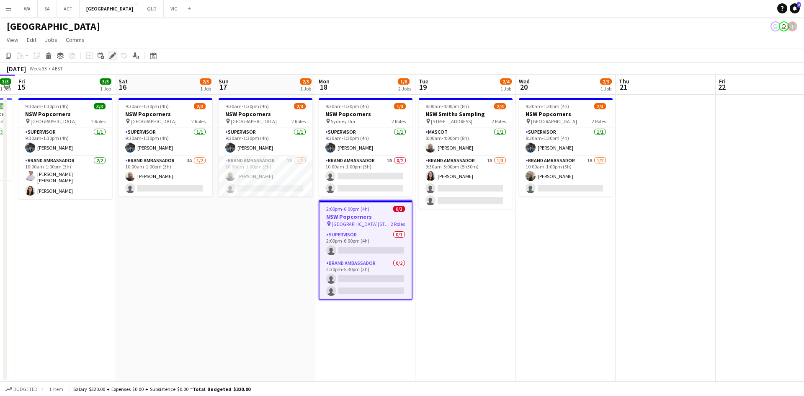
click at [109, 59] on icon "Edit" at bounding box center [112, 55] width 7 height 7
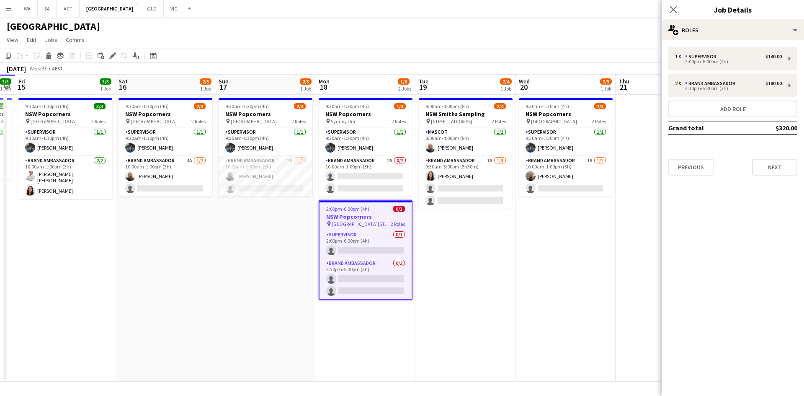
click at [696, 97] on div "1 x Supervisor $140.00 2:00pm-6:00pm (4h) 2 x Brand Ambassador $180.00 2:30pm-5…" at bounding box center [733, 111] width 142 height 129
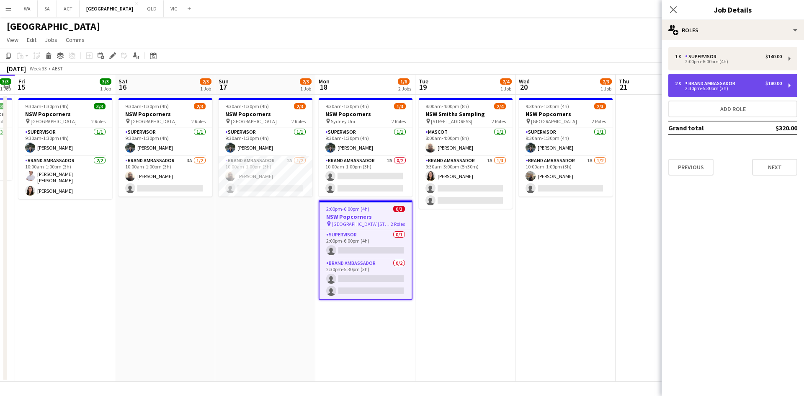
click at [696, 93] on div "2 x Brand Ambassador $180.00 2:30pm-5:30pm (3h)" at bounding box center [732, 85] width 129 height 23
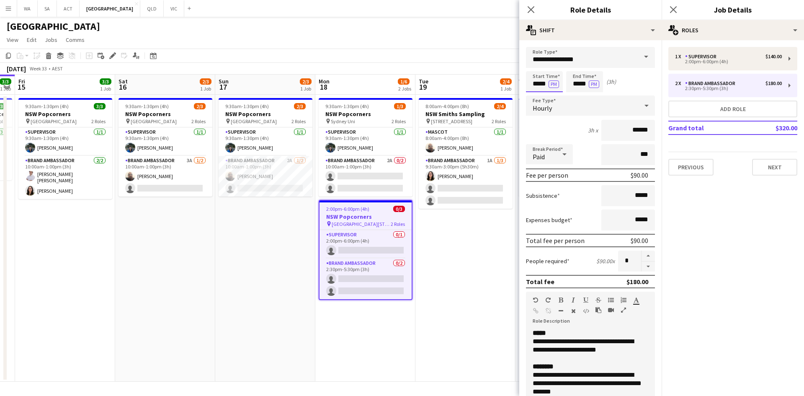
click at [551, 78] on input "*****" at bounding box center [544, 81] width 37 height 21
click at [554, 95] on div at bounding box center [552, 96] width 17 height 8
type input "*****"
click at [554, 95] on div at bounding box center [552, 96] width 17 height 8
click at [501, 243] on app-date-cell "8:00am-4:00pm (8h) 2/4 NSW Smiths Sampling pin [STREET_ADDRESS] 2 Roles Mascot …" at bounding box center [465, 238] width 100 height 287
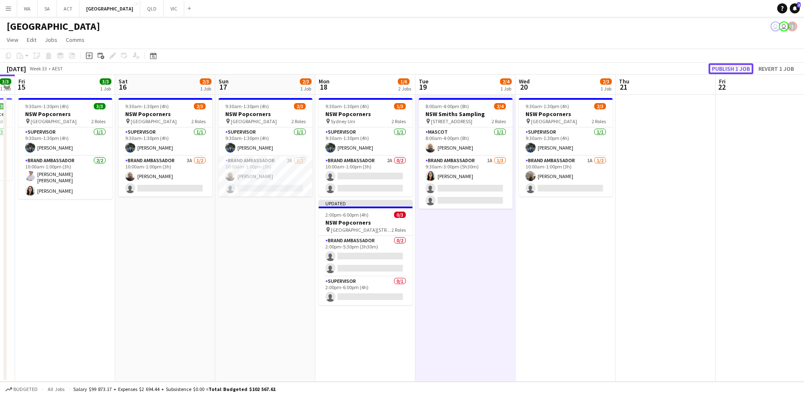
click at [712, 72] on button "Publish 1 job" at bounding box center [730, 68] width 45 height 11
